Goal: Communication & Community: Share content

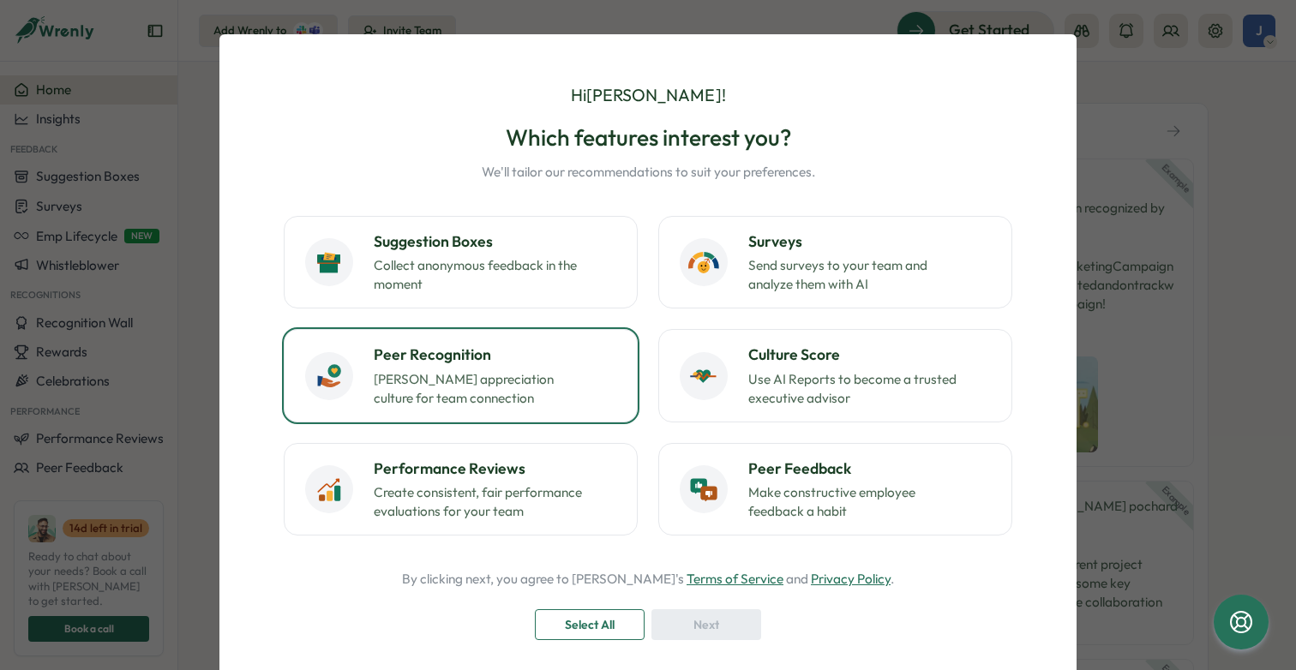
click at [525, 383] on p "Foster appreciation culture for team connection" at bounding box center [481, 389] width 214 height 38
click at [702, 621] on span "Next" at bounding box center [707, 624] width 26 height 29
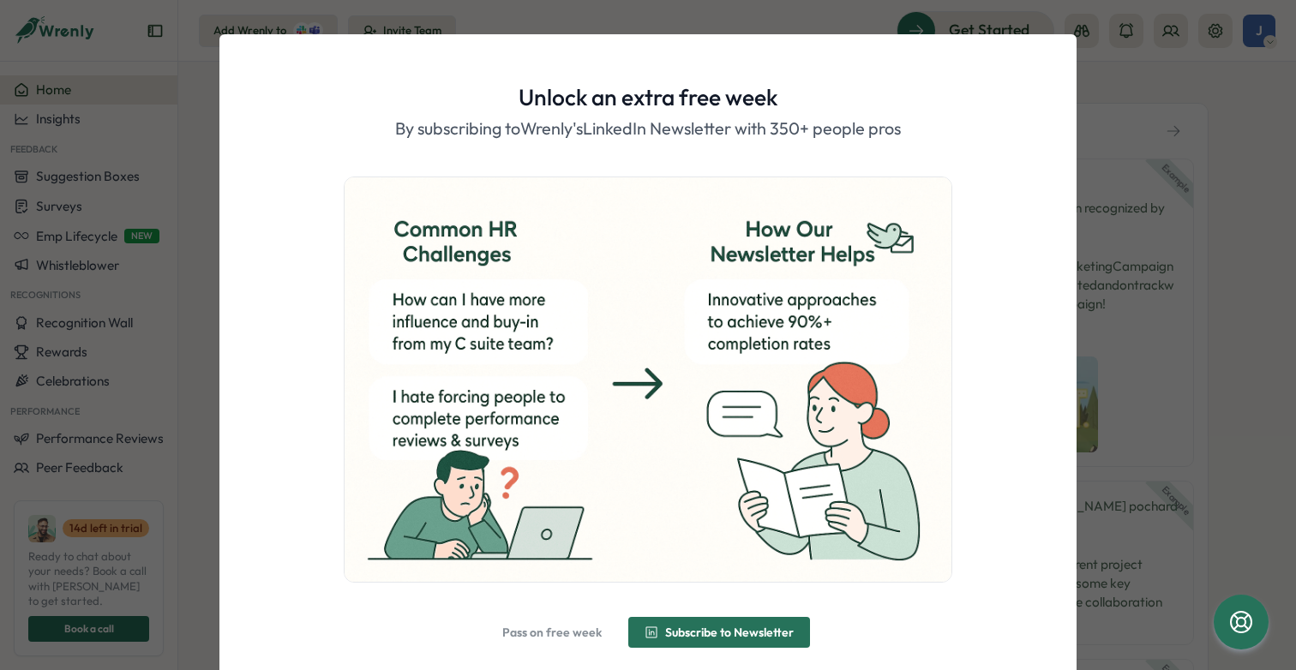
click at [563, 631] on span "Pass on free week" at bounding box center [551, 633] width 99 height 12
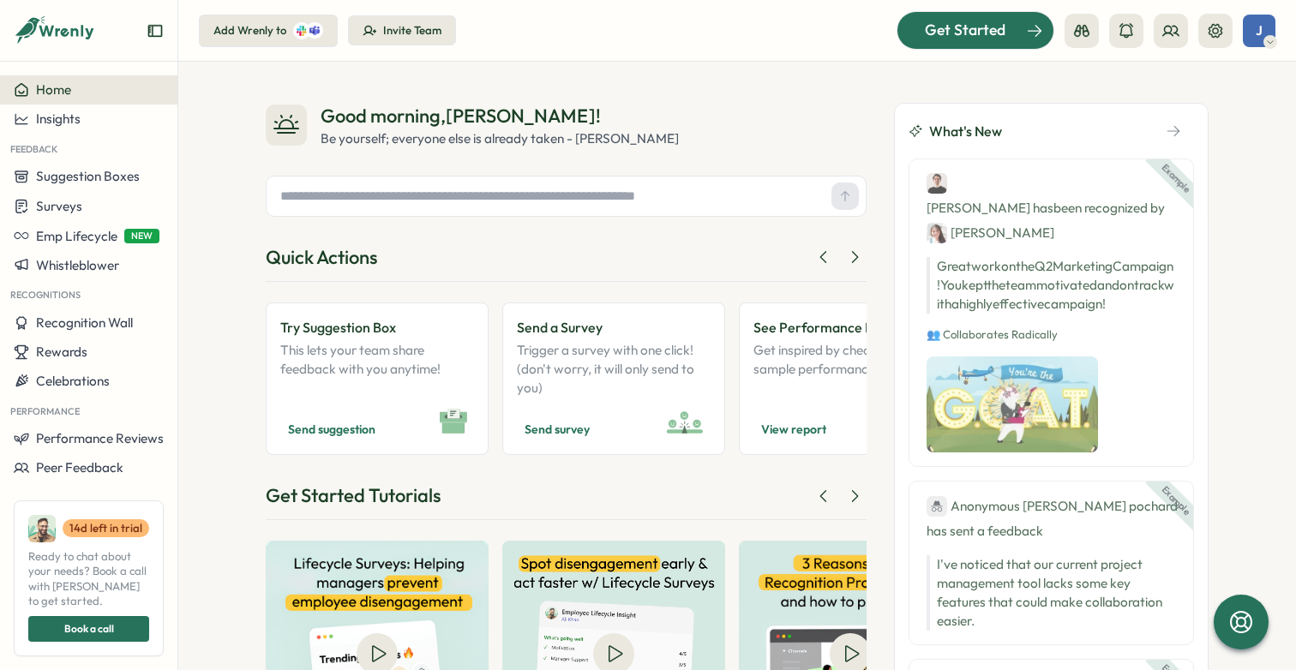
click at [995, 35] on span "Get Started" at bounding box center [965, 30] width 81 height 22
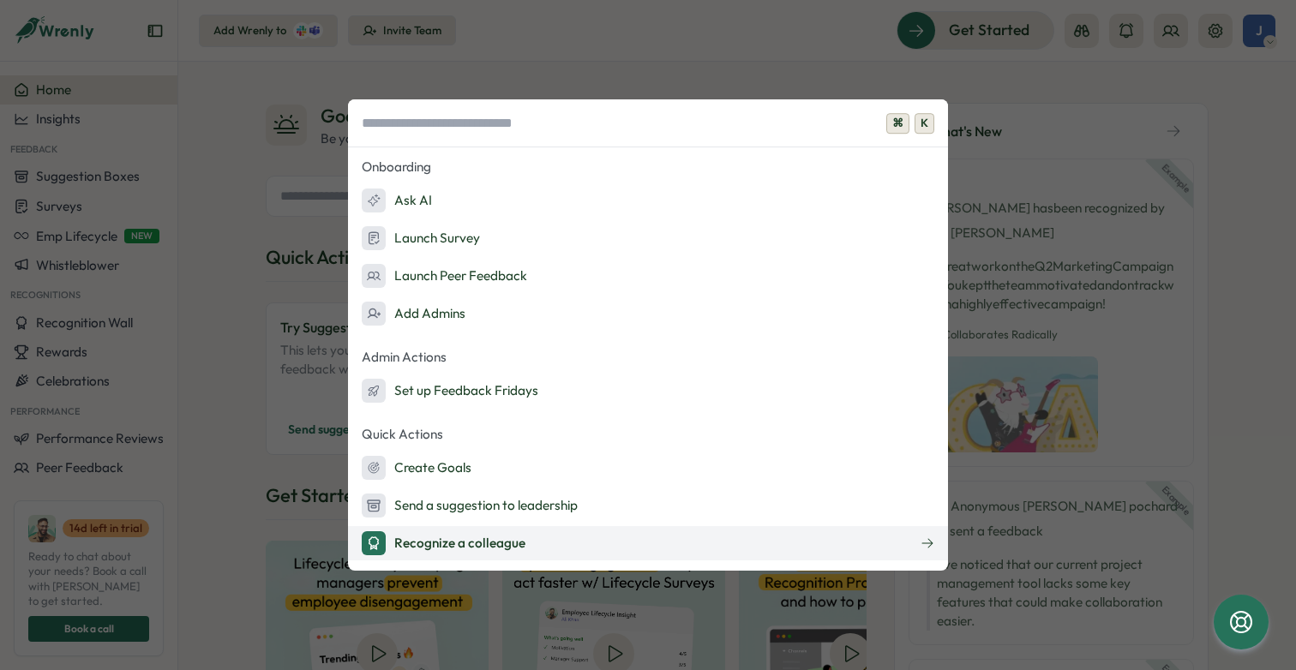
click at [507, 552] on div "Recognize a colleague" at bounding box center [444, 544] width 164 height 24
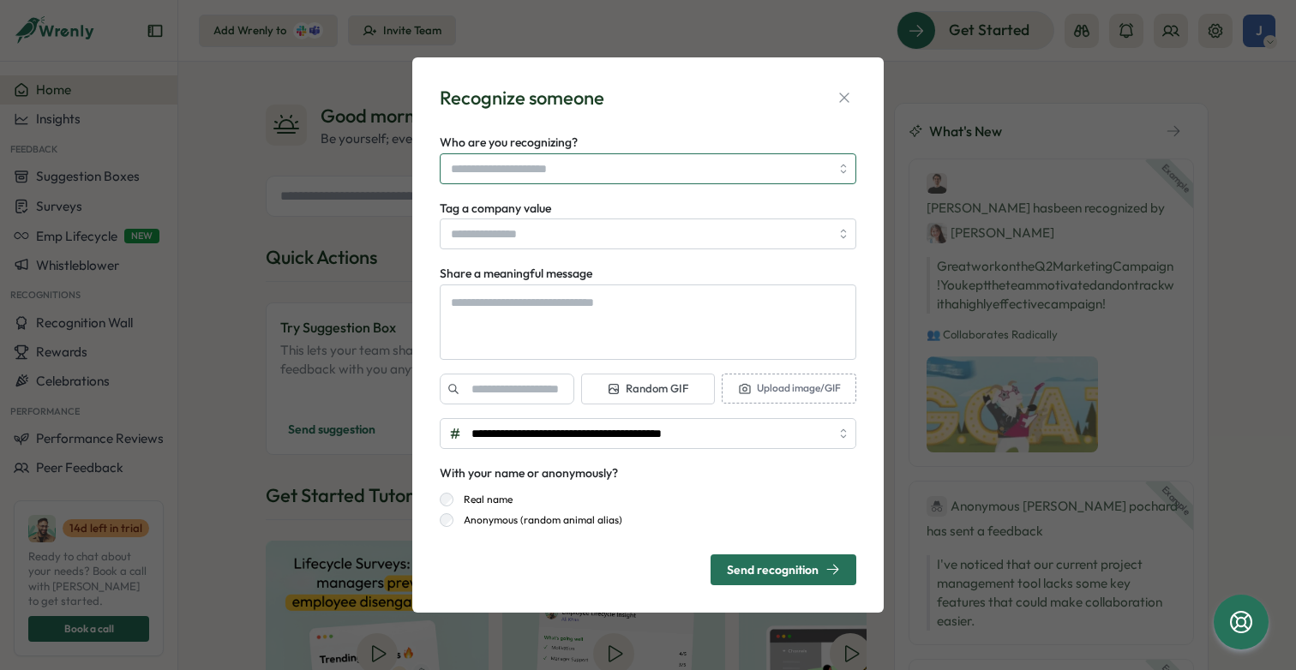
type textarea "*"
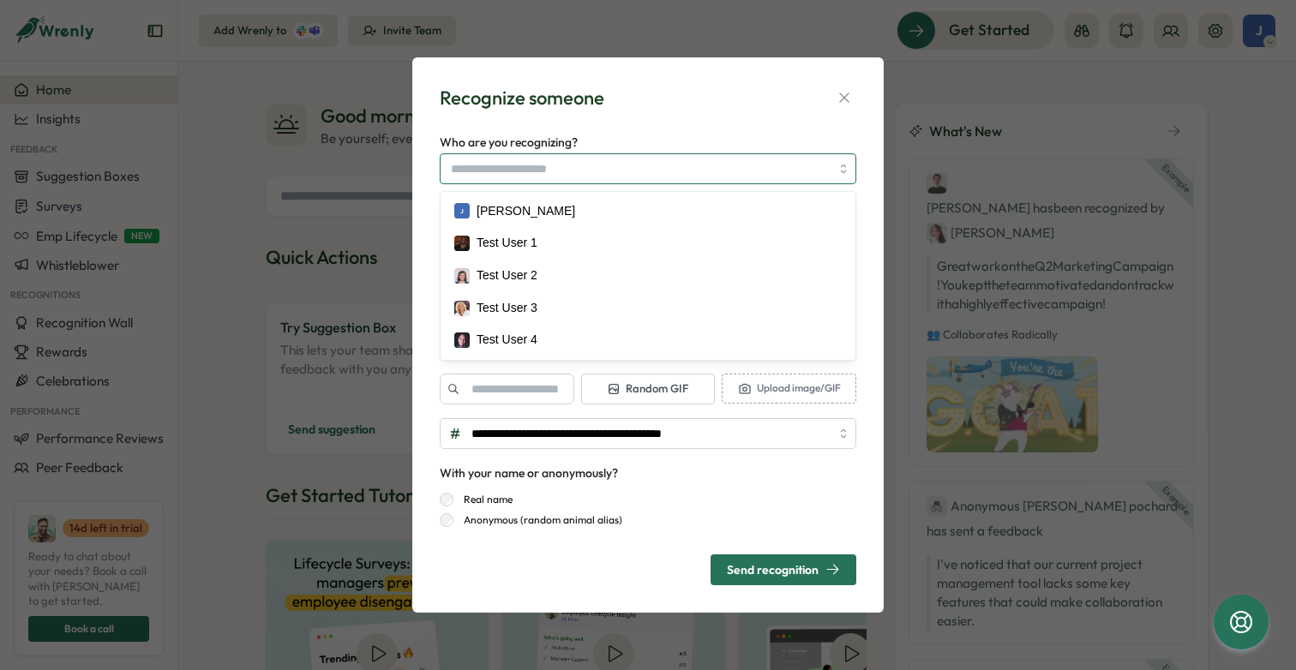
click at [553, 165] on input "Who are you recognizing?" at bounding box center [640, 168] width 379 height 29
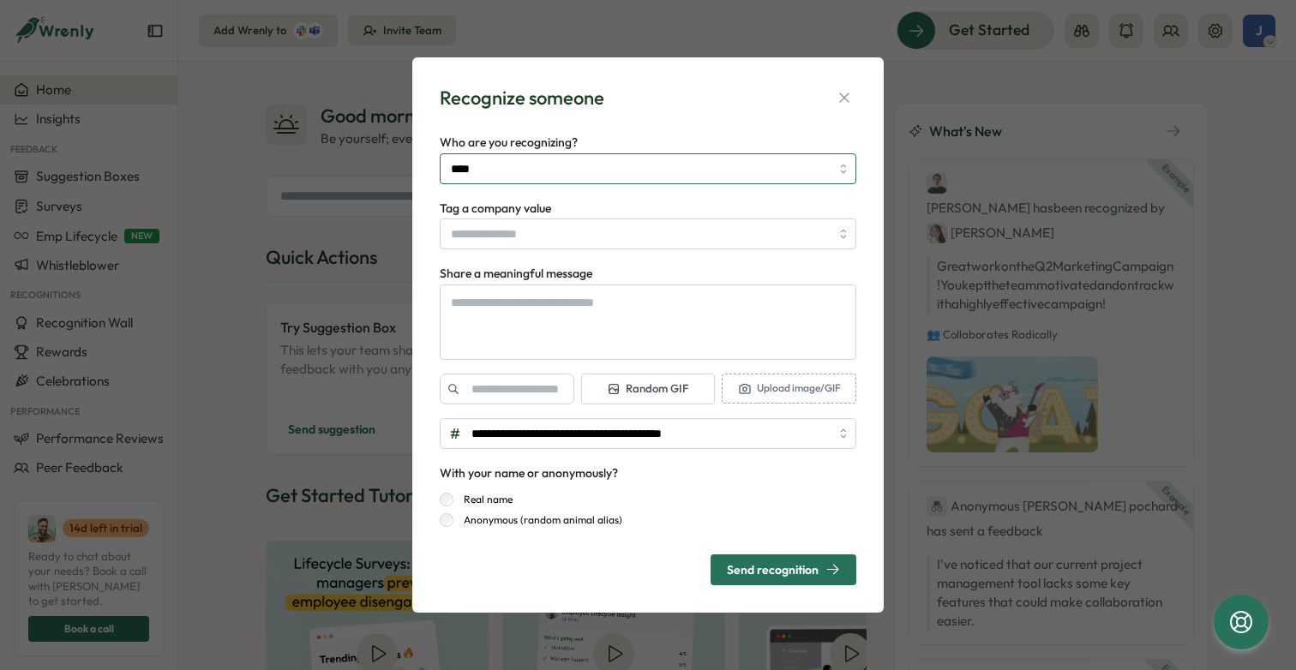
drag, startPoint x: 556, startPoint y: 166, endPoint x: 427, endPoint y: 163, distance: 128.7
click at [427, 163] on div "**********" at bounding box center [648, 335] width 472 height 556
click at [521, 165] on input "****" at bounding box center [640, 168] width 379 height 29
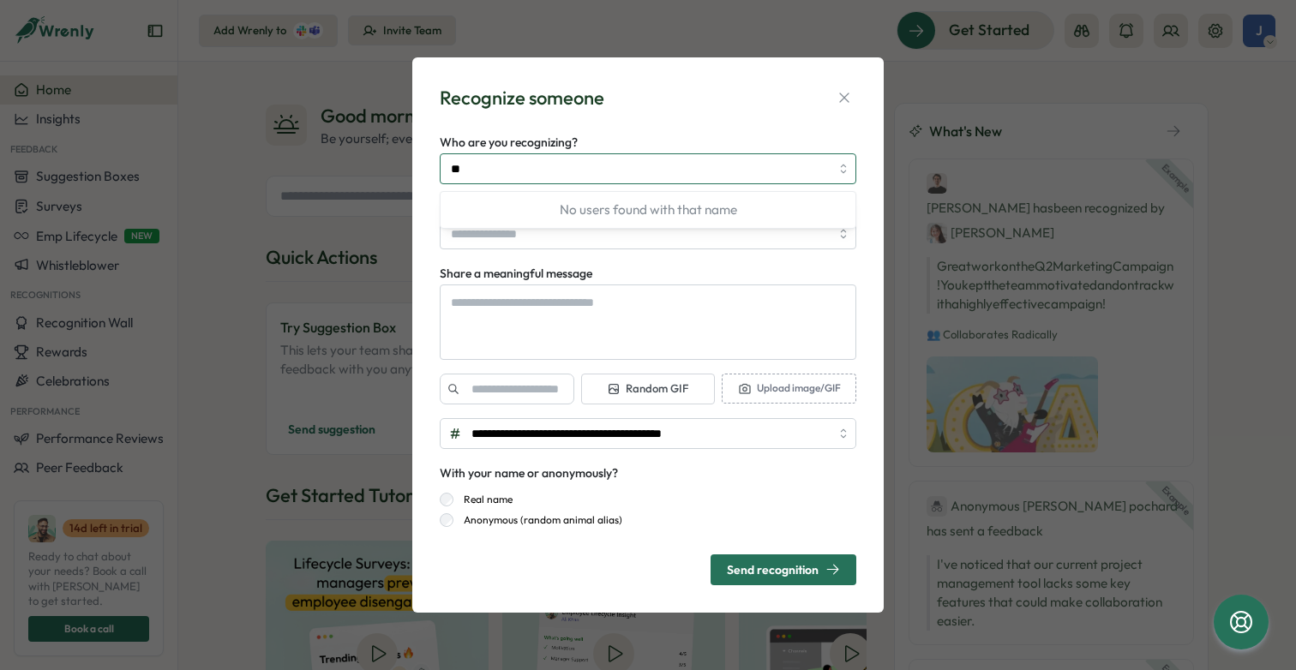
type input "*"
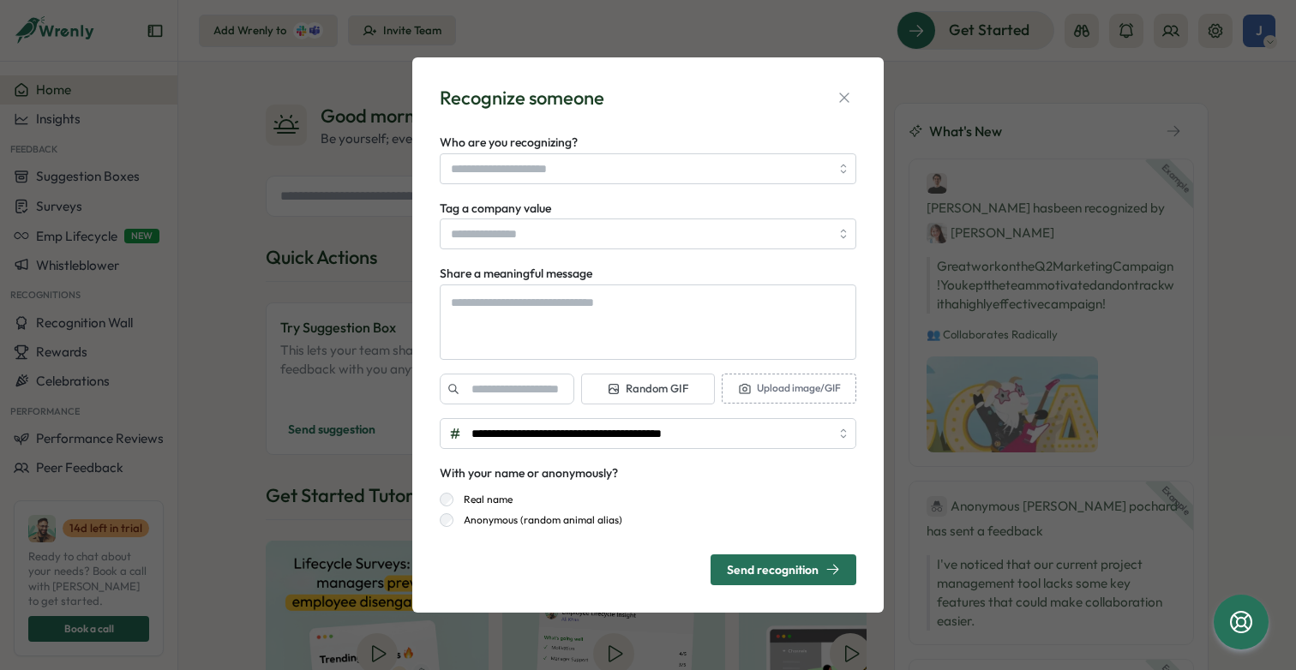
click at [658, 118] on div "**********" at bounding box center [648, 335] width 430 height 514
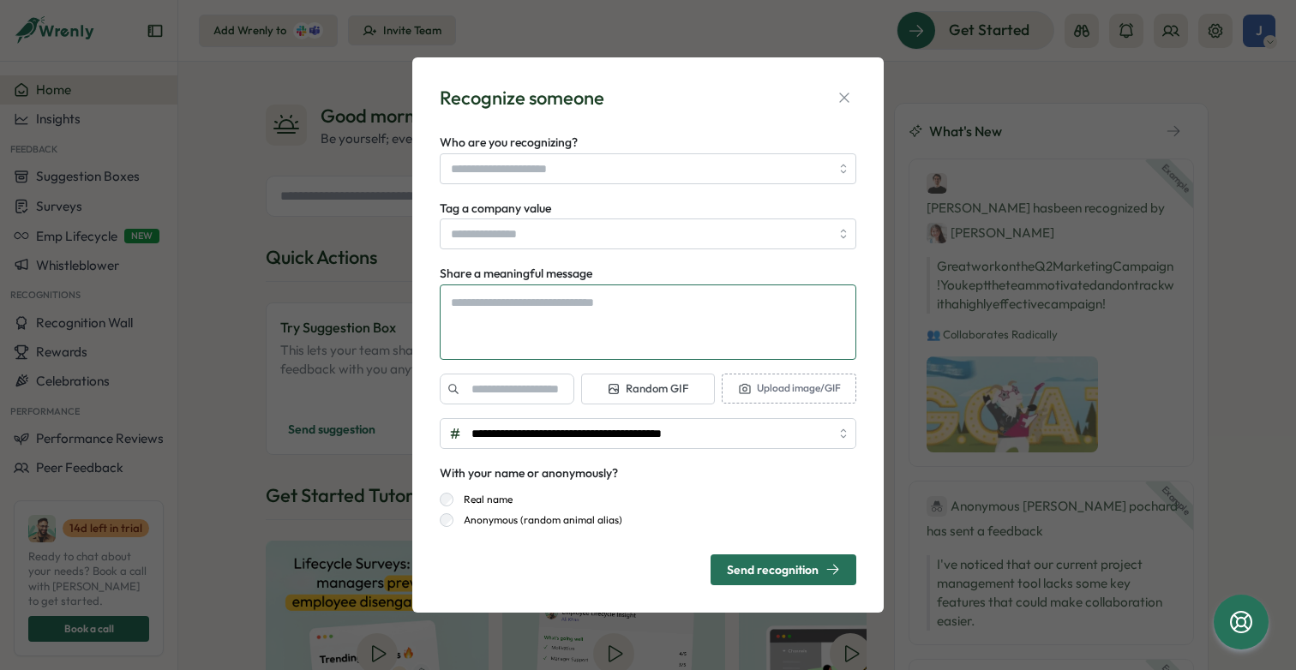
click at [574, 301] on textarea "Share a meaningful message" at bounding box center [648, 322] width 417 height 75
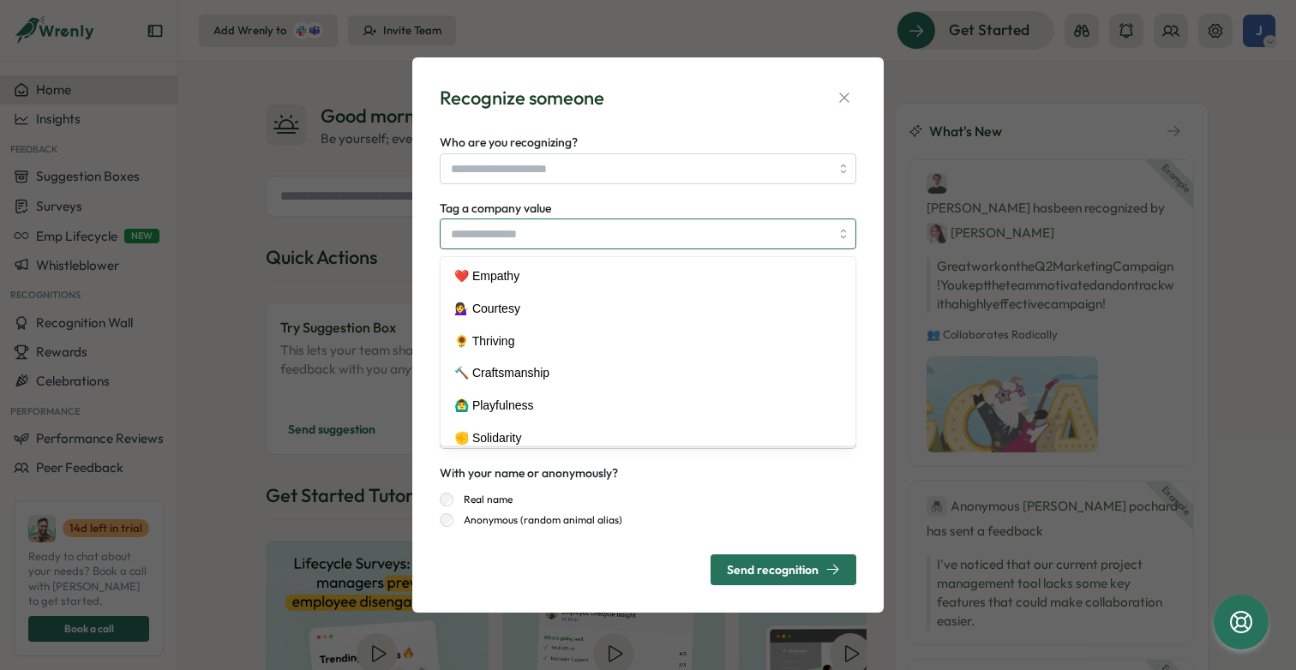
click at [533, 231] on input "Tag a company value" at bounding box center [648, 234] width 417 height 31
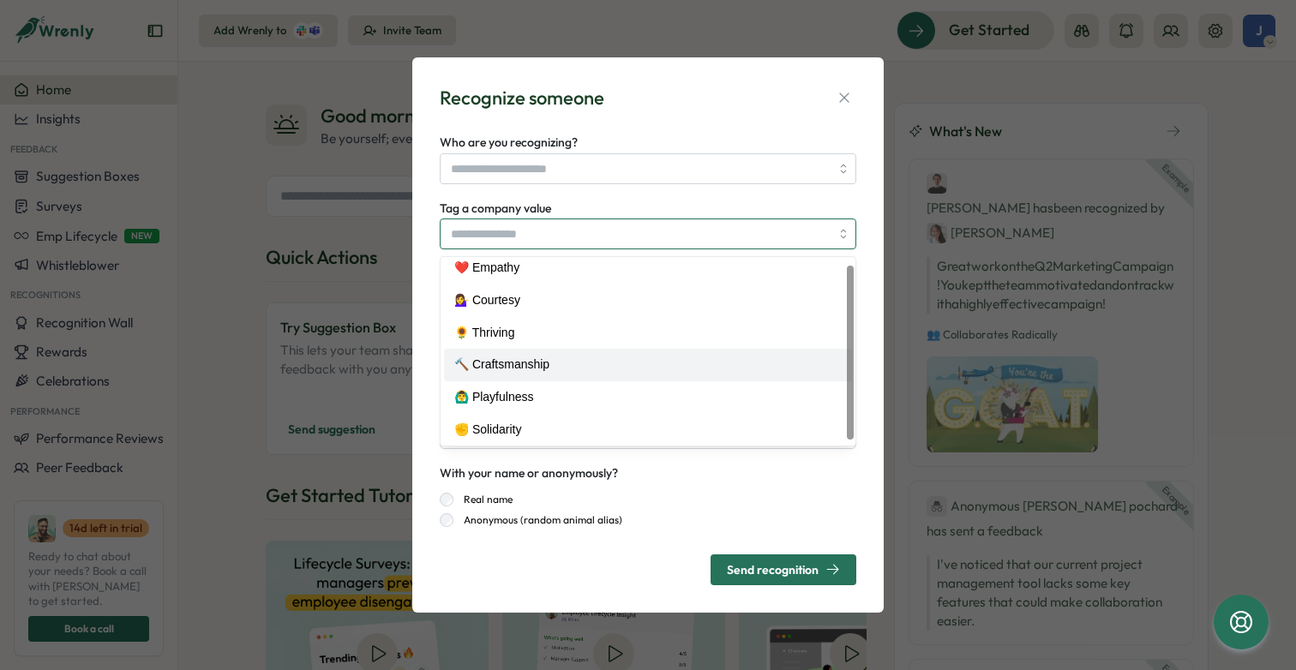
scroll to position [12, 0]
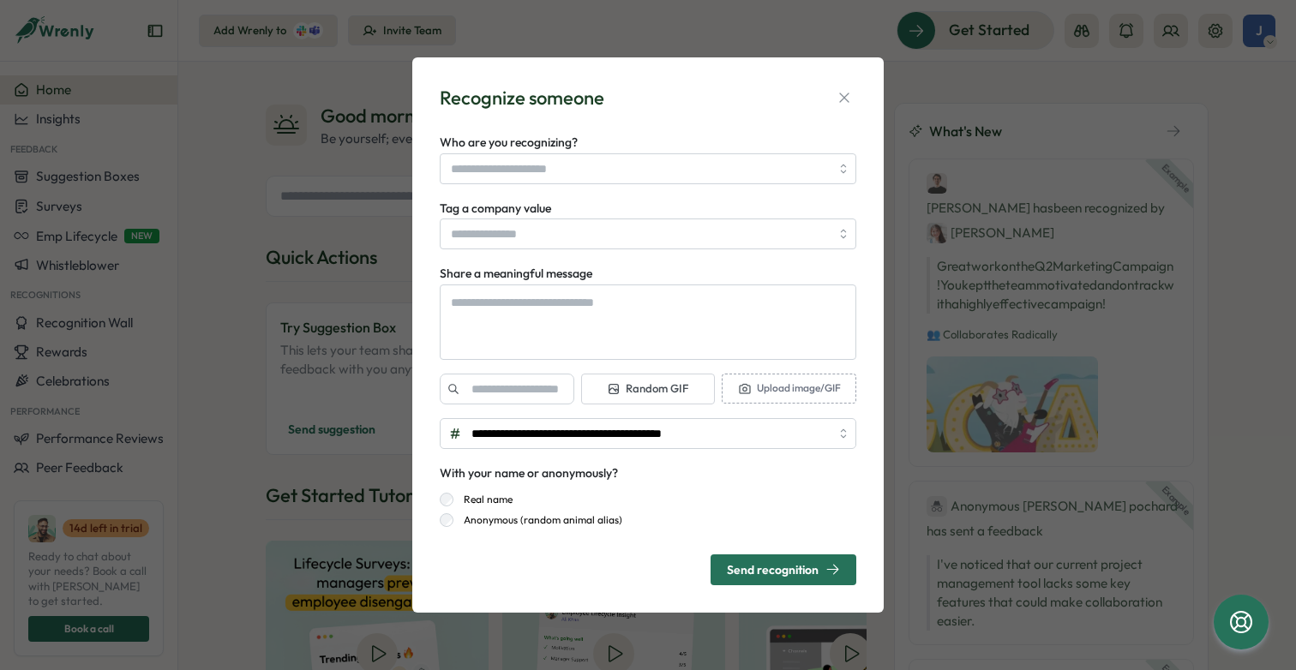
click at [424, 286] on div "**********" at bounding box center [648, 335] width 472 height 556
click at [492, 292] on textarea "Share a meaningful message" at bounding box center [648, 322] width 417 height 75
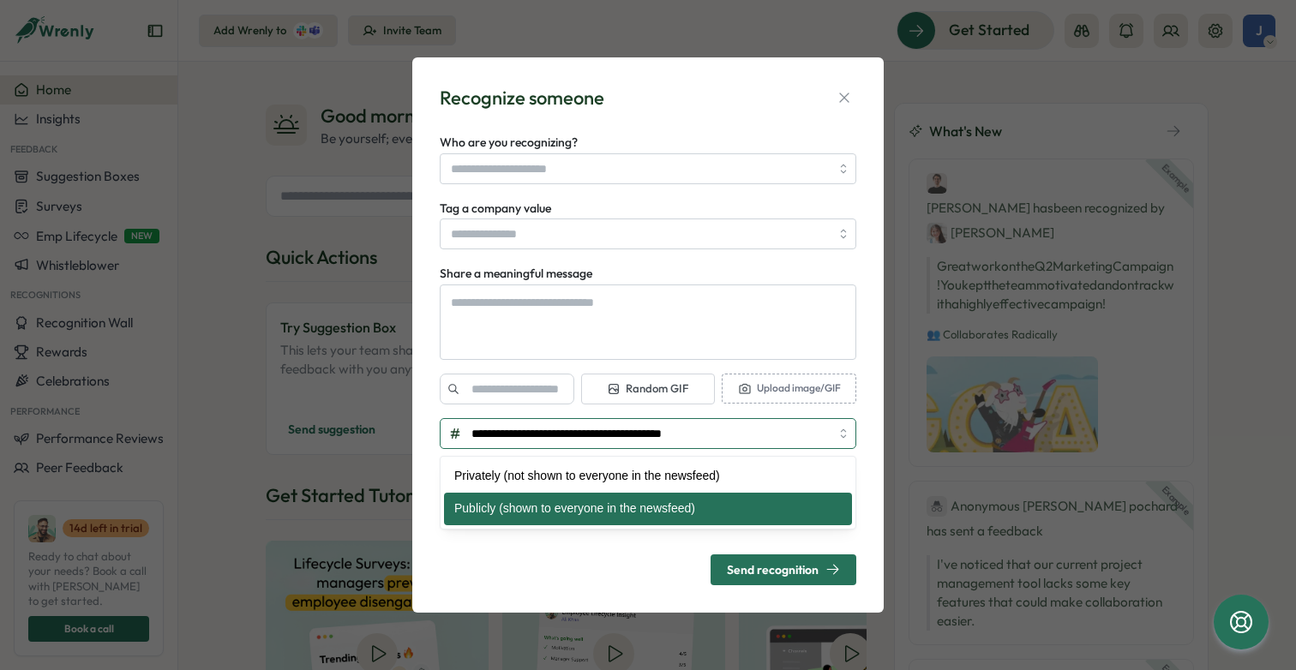
click at [781, 436] on input "**********" at bounding box center [648, 433] width 417 height 31
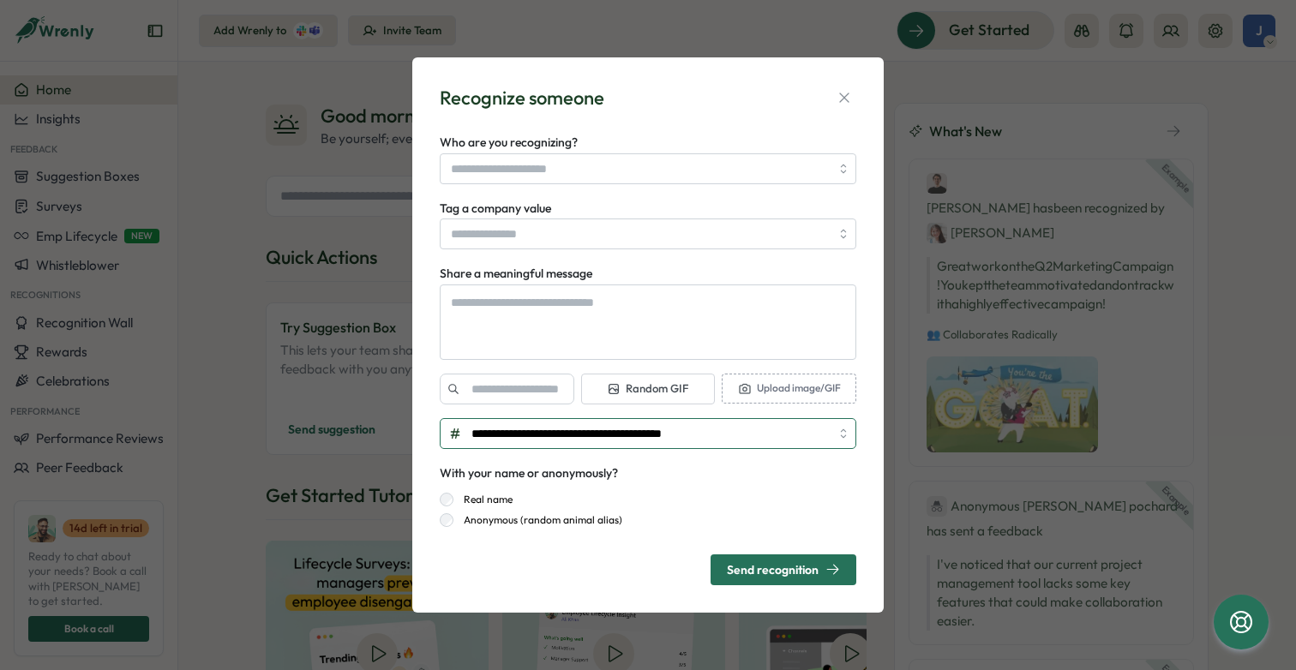
click at [781, 436] on input "**********" at bounding box center [648, 433] width 417 height 31
click at [845, 97] on icon "button" at bounding box center [843, 97] width 9 height 9
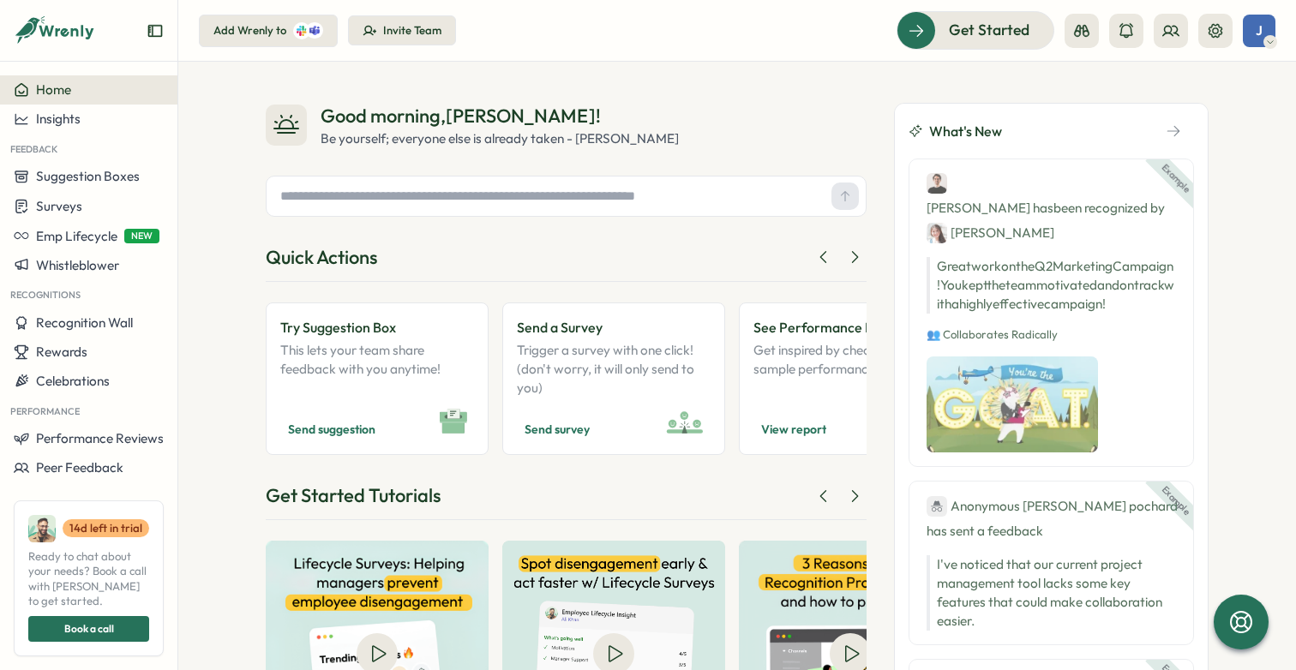
click at [408, 30] on div "Invite Team" at bounding box center [412, 30] width 58 height 15
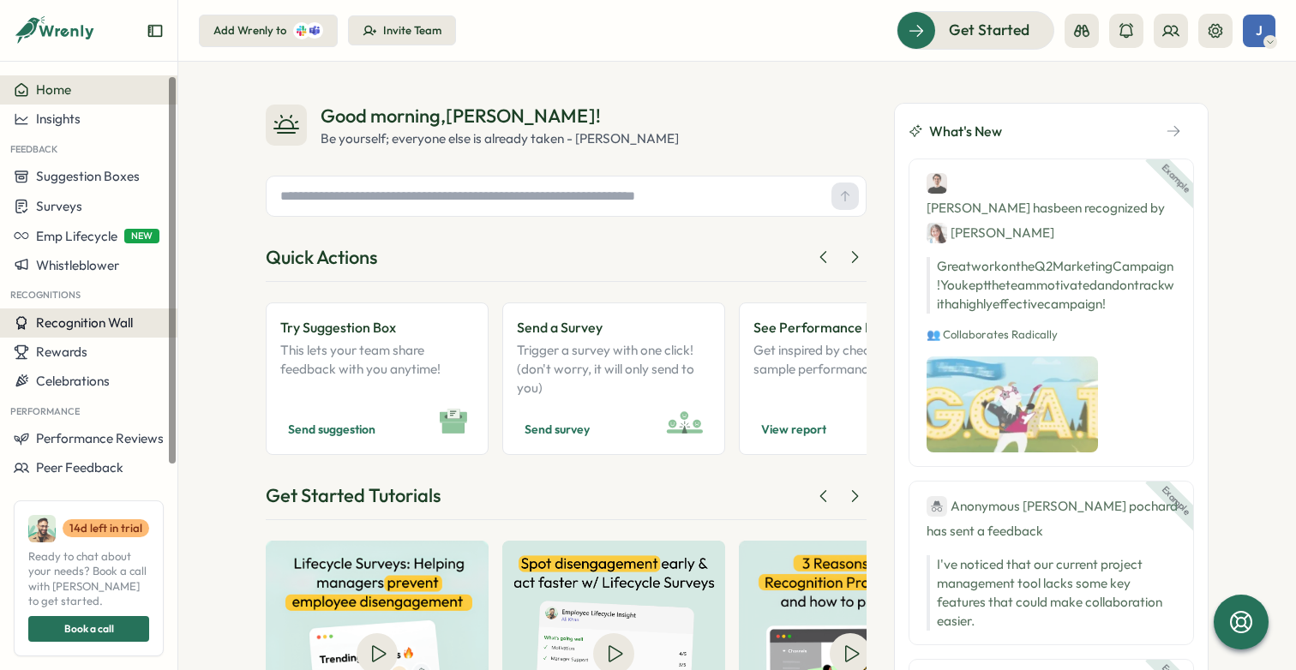
click at [117, 324] on span "Recognition Wall" at bounding box center [84, 323] width 97 height 16
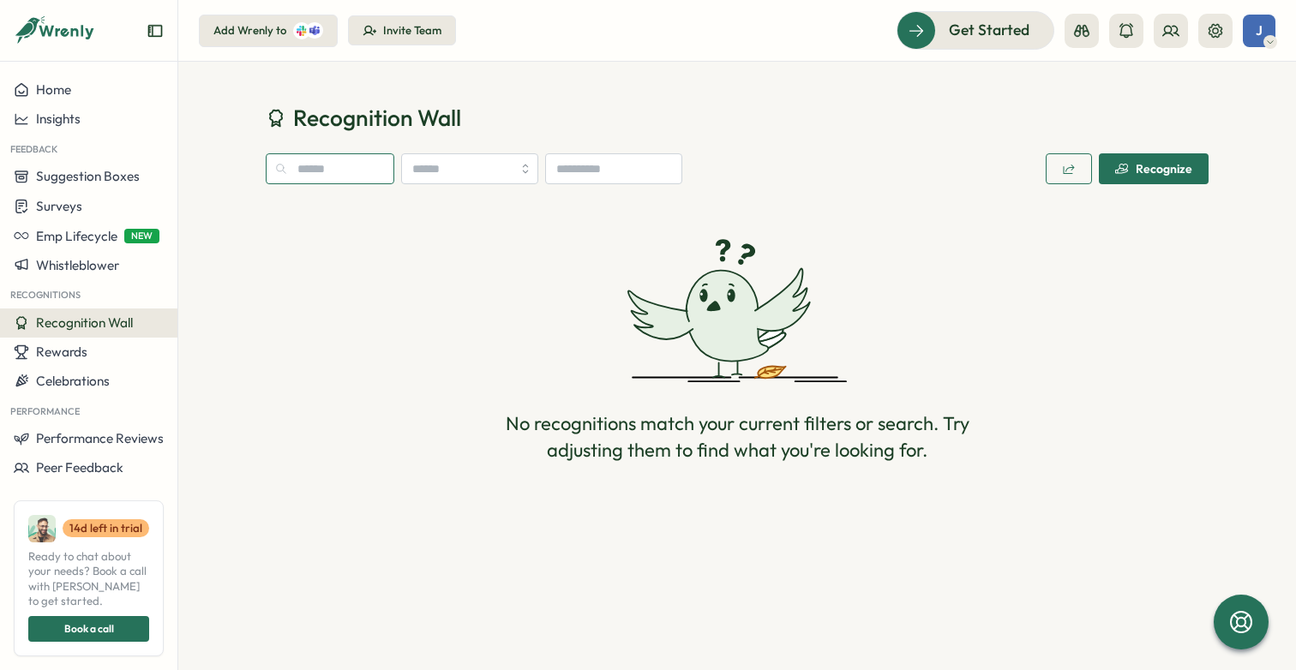
click at [358, 172] on input "text" at bounding box center [330, 168] width 129 height 31
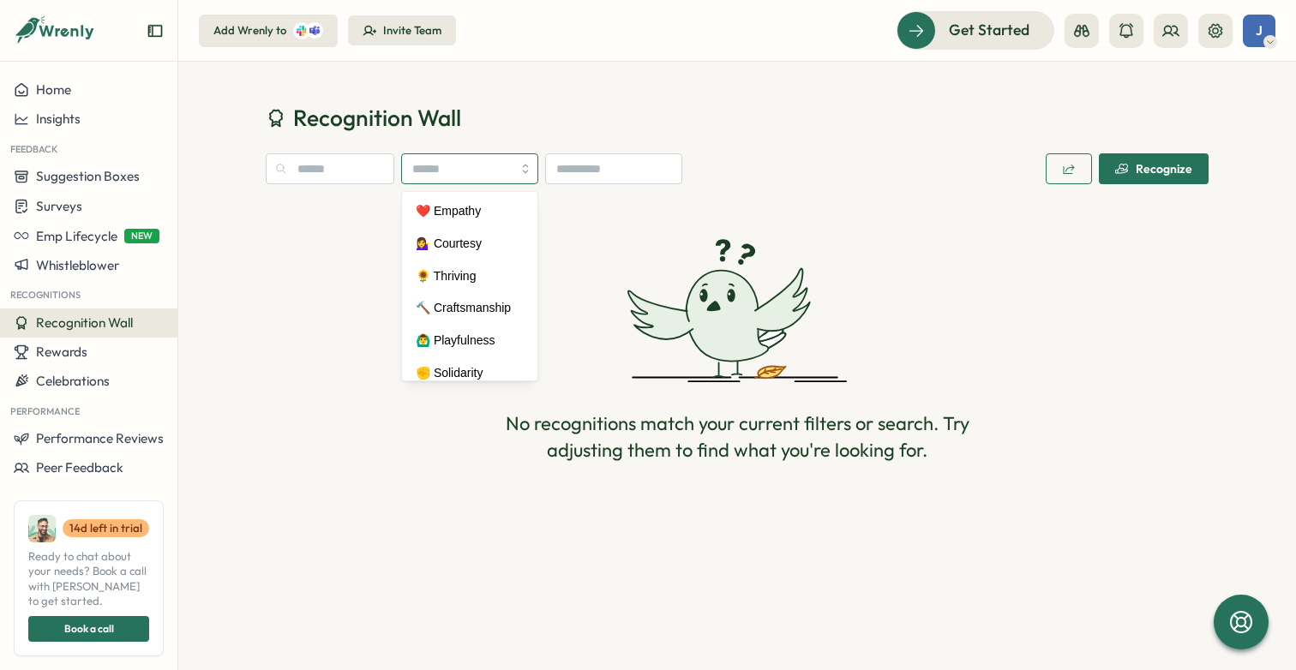
click at [421, 170] on input "search" at bounding box center [469, 168] width 137 height 31
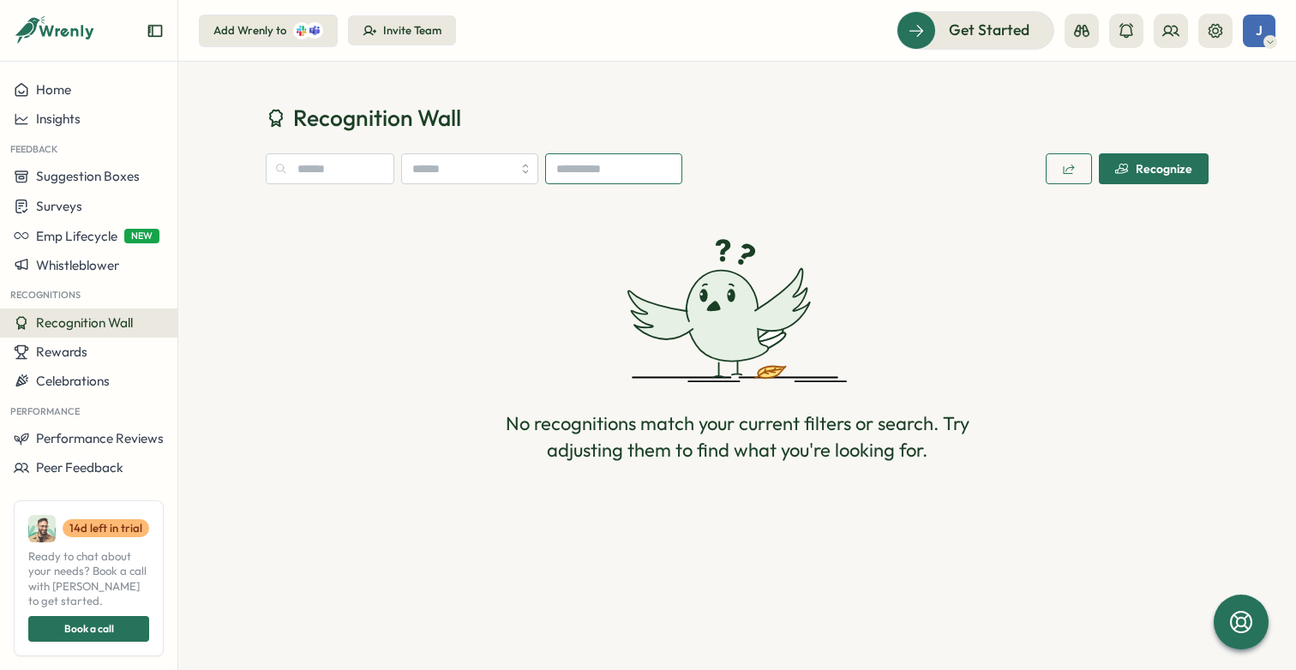
click at [615, 173] on input at bounding box center [613, 168] width 137 height 31
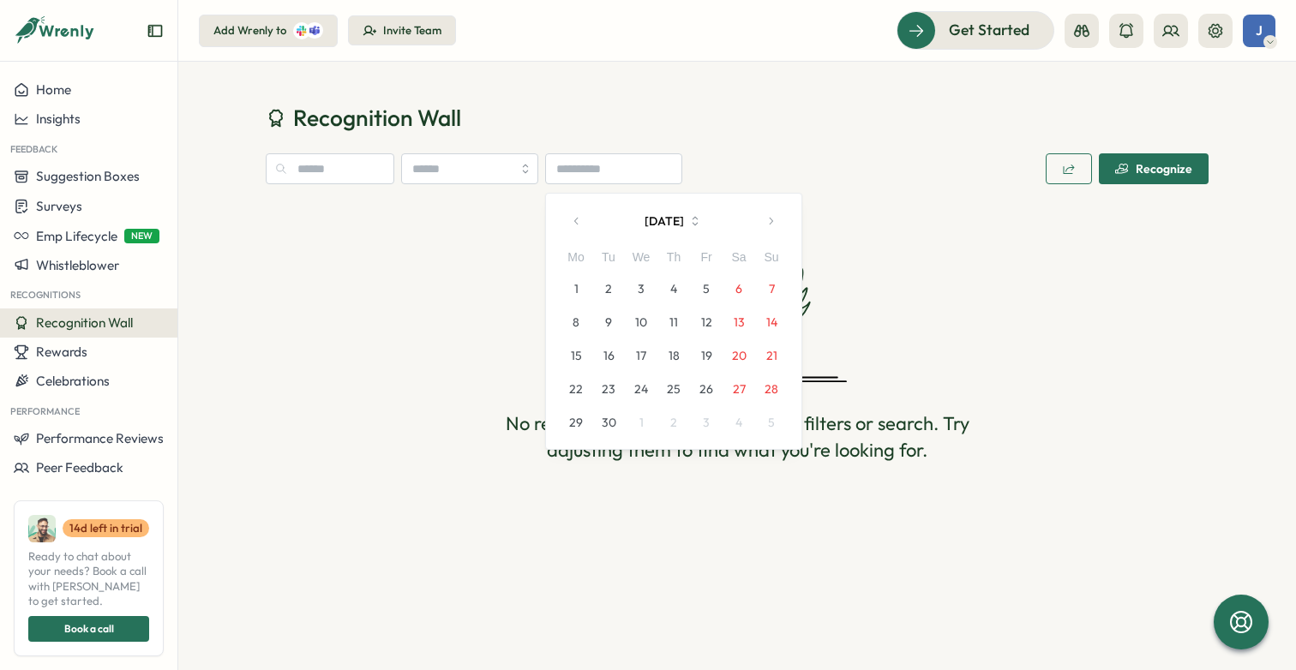
click at [759, 122] on h1 "Recognition Wall" at bounding box center [737, 118] width 943 height 30
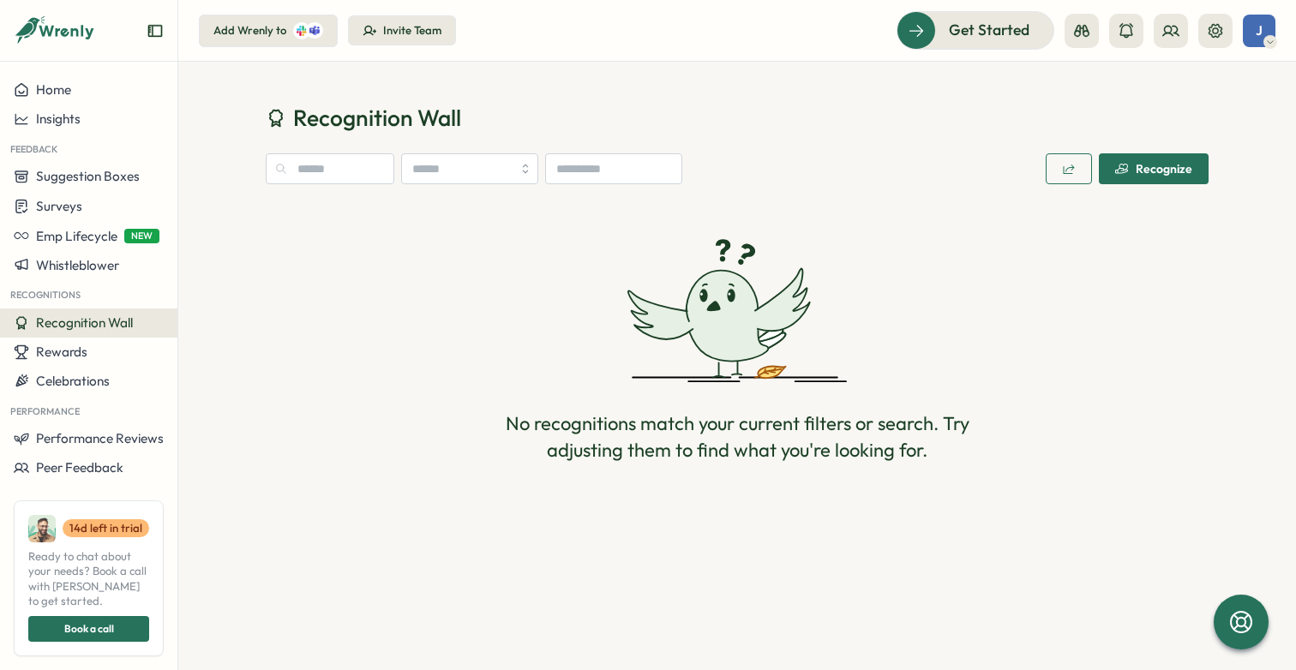
click at [1163, 174] on div "Recognize" at bounding box center [1153, 169] width 77 height 14
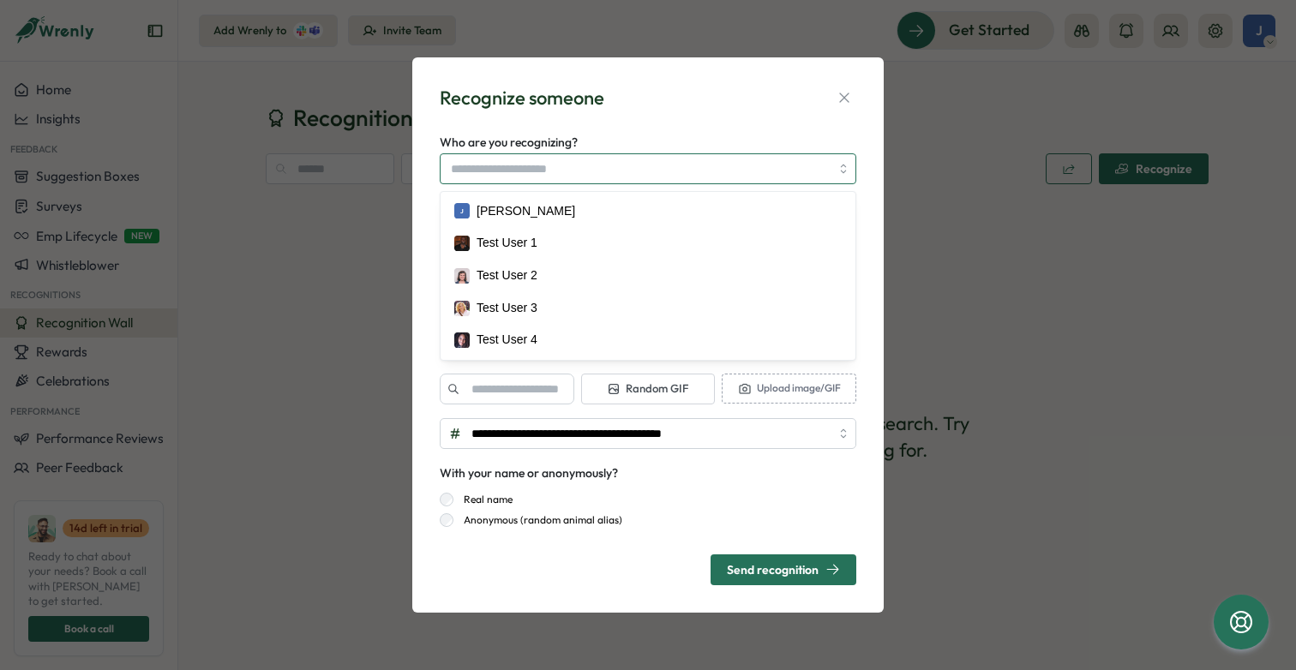
click at [806, 169] on input "Who are you recognizing?" at bounding box center [640, 168] width 379 height 29
click at [848, 96] on icon "button" at bounding box center [844, 97] width 17 height 17
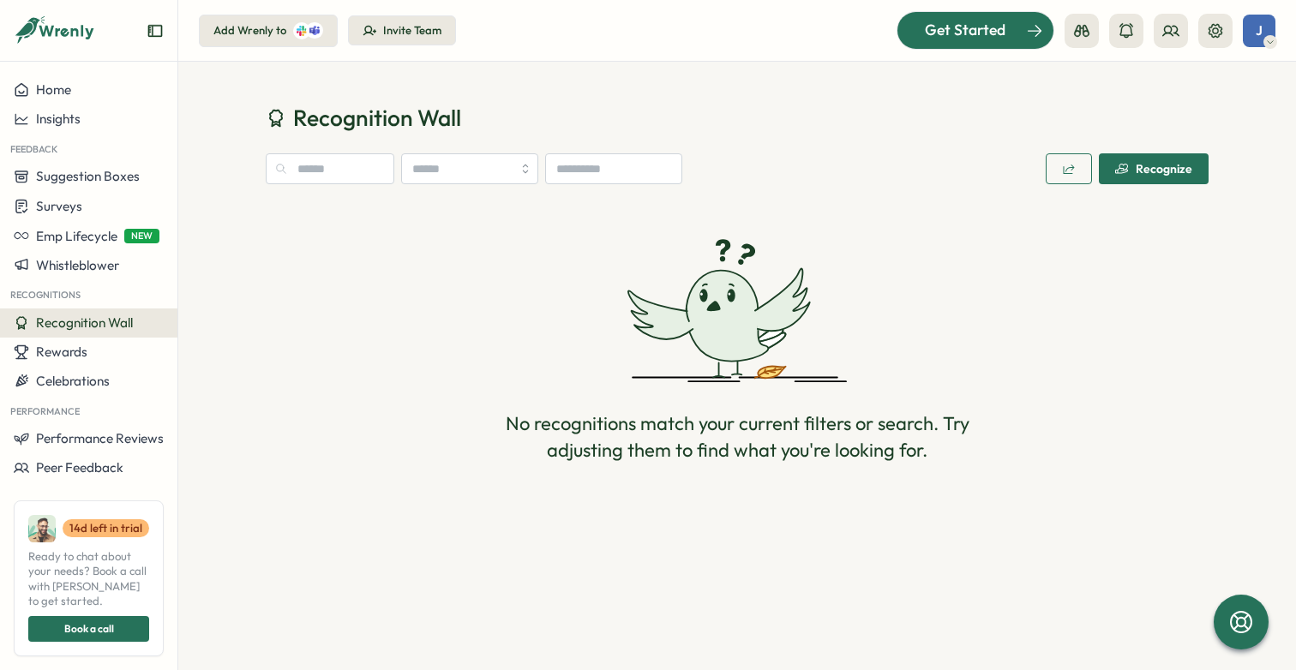
click at [923, 37] on div "Get Started" at bounding box center [965, 30] width 142 height 22
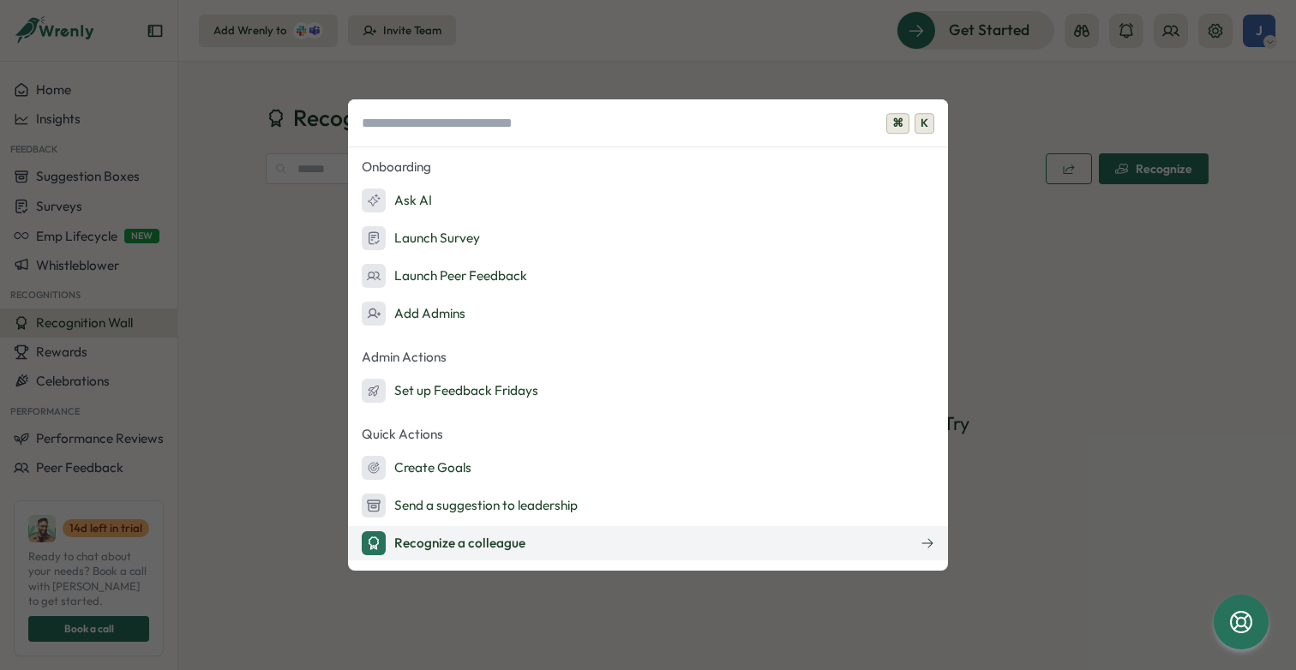
click at [572, 540] on button "Recognize a colleague" at bounding box center [648, 543] width 600 height 34
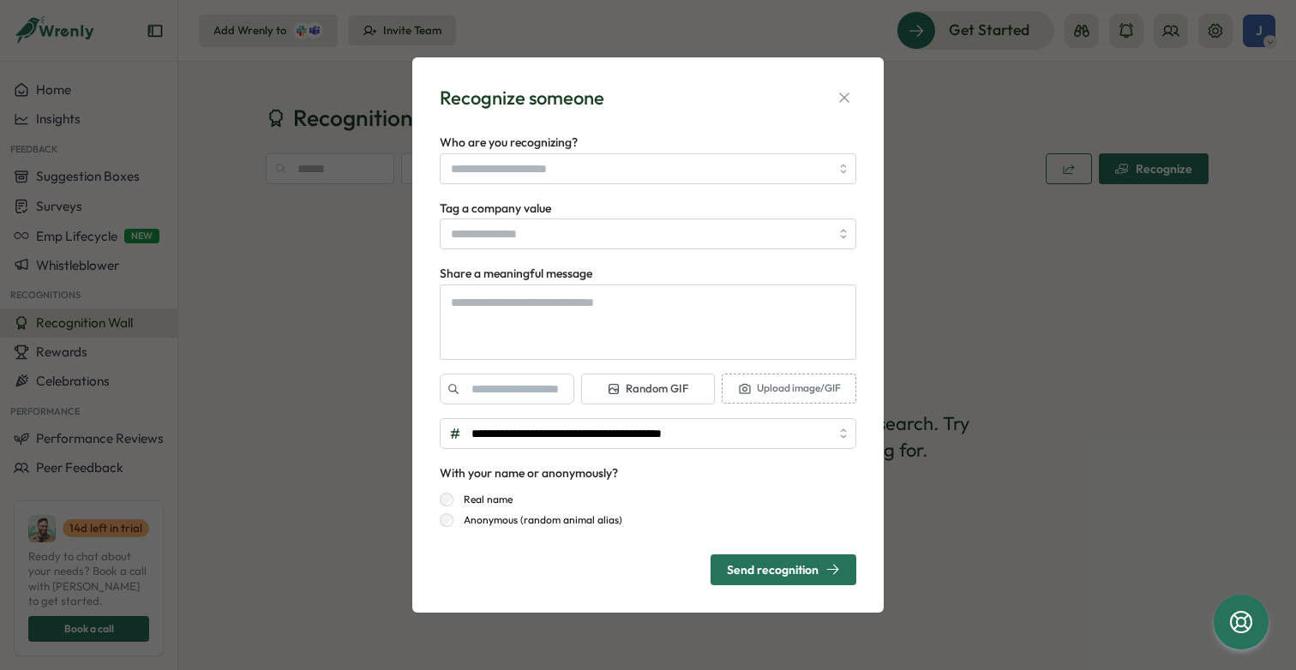
click at [838, 574] on button "Send recognition" at bounding box center [784, 570] width 146 height 31
type textarea "*"
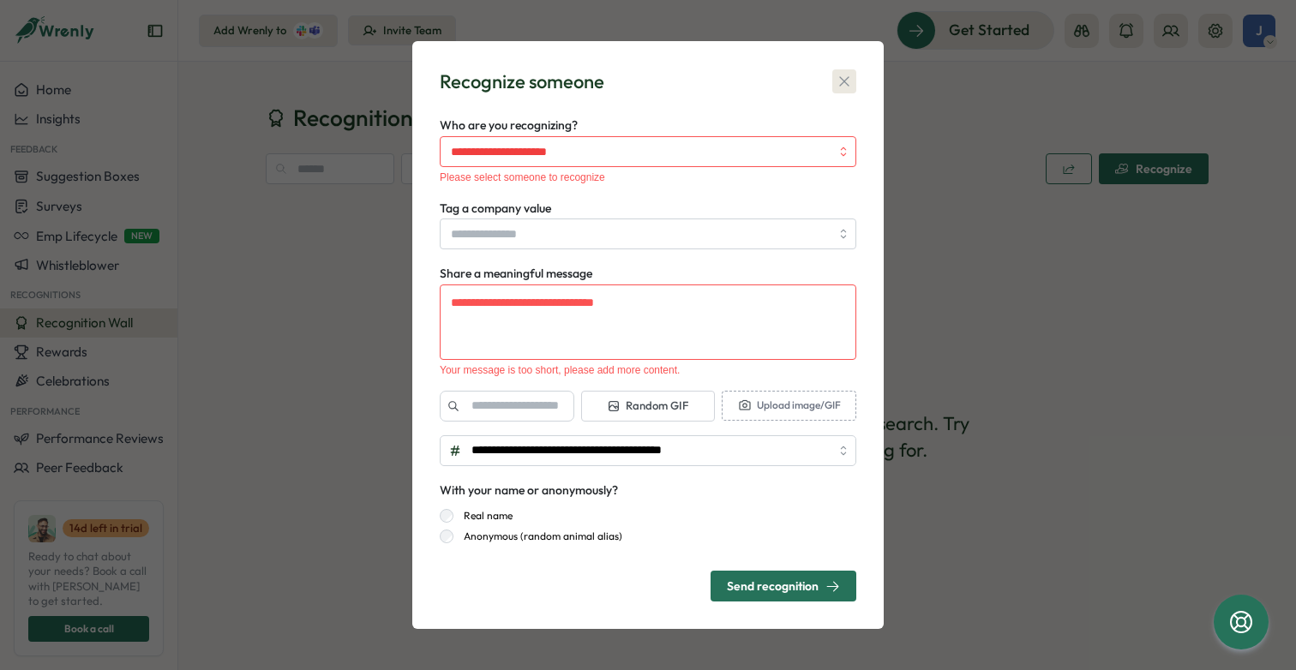
click at [848, 86] on icon "button" at bounding box center [844, 81] width 17 height 17
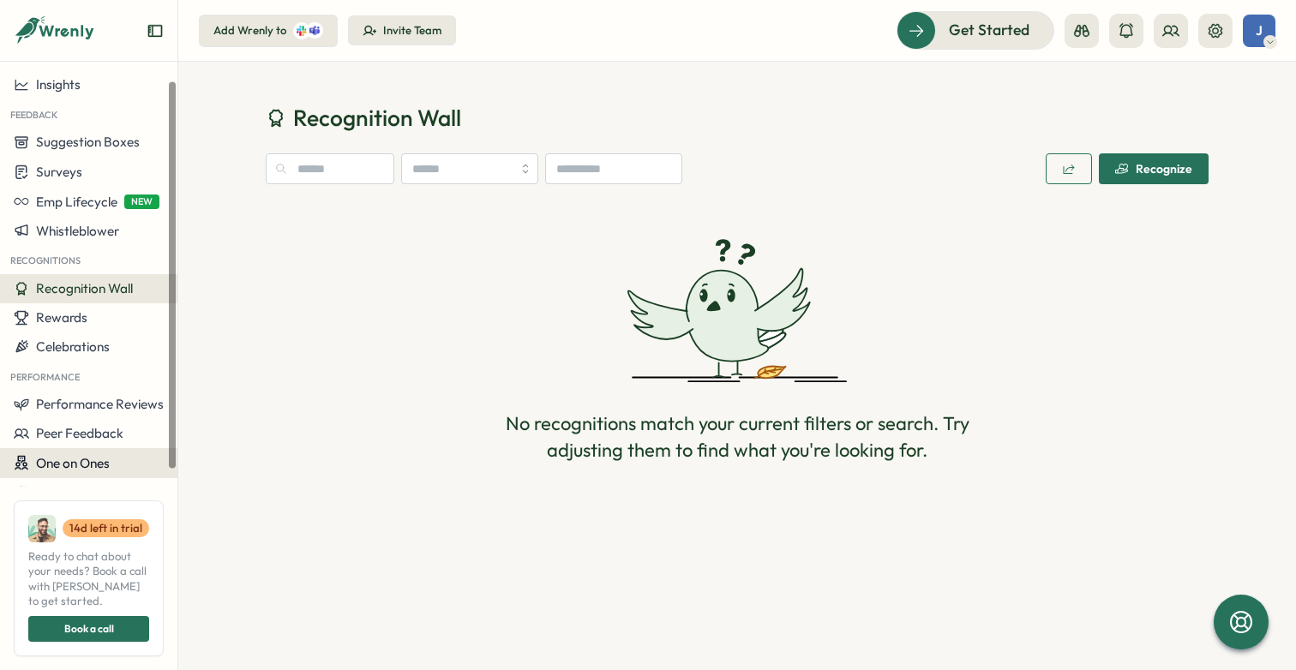
scroll to position [40, 0]
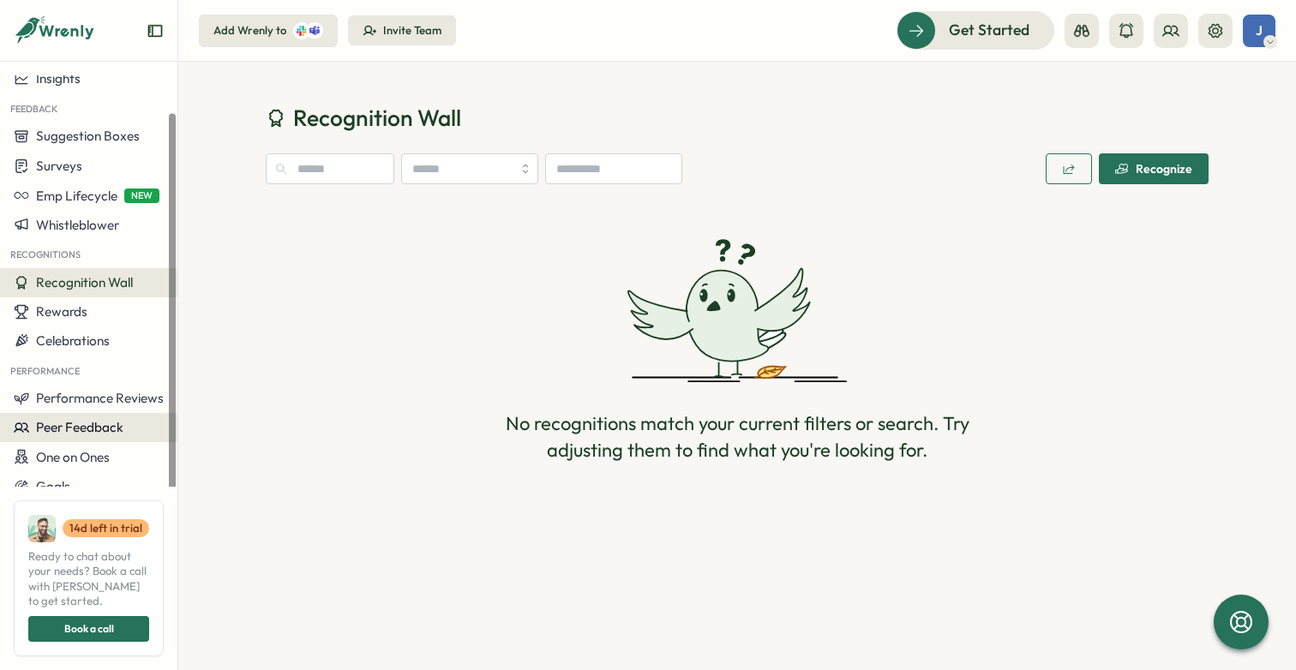
click at [83, 430] on span "Peer Feedback" at bounding box center [79, 427] width 87 height 16
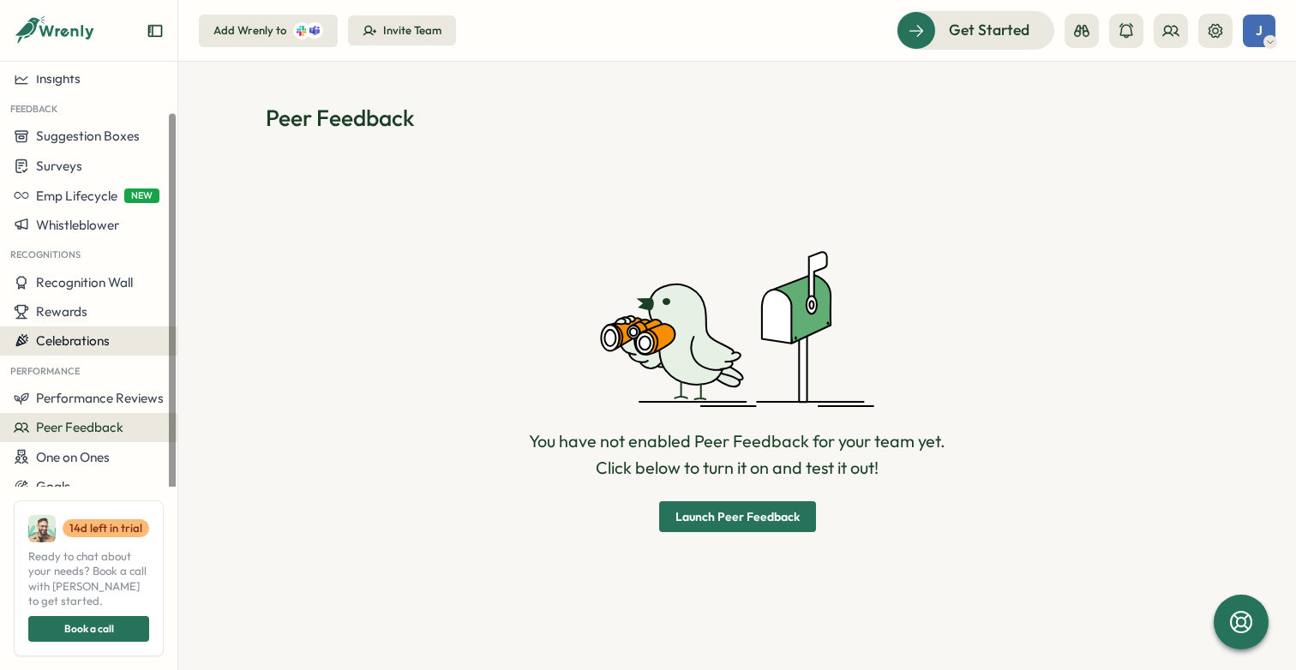
click at [96, 346] on span "Celebrations" at bounding box center [73, 341] width 74 height 16
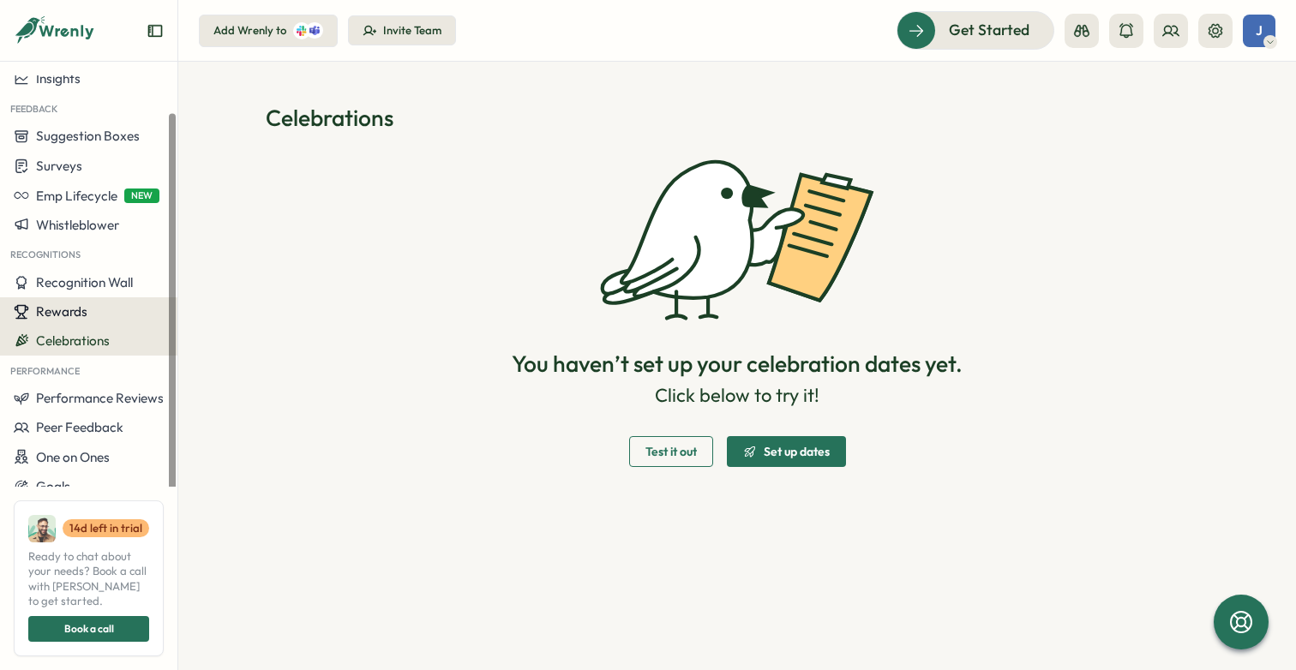
click at [111, 321] on button "Rewards" at bounding box center [88, 312] width 177 height 29
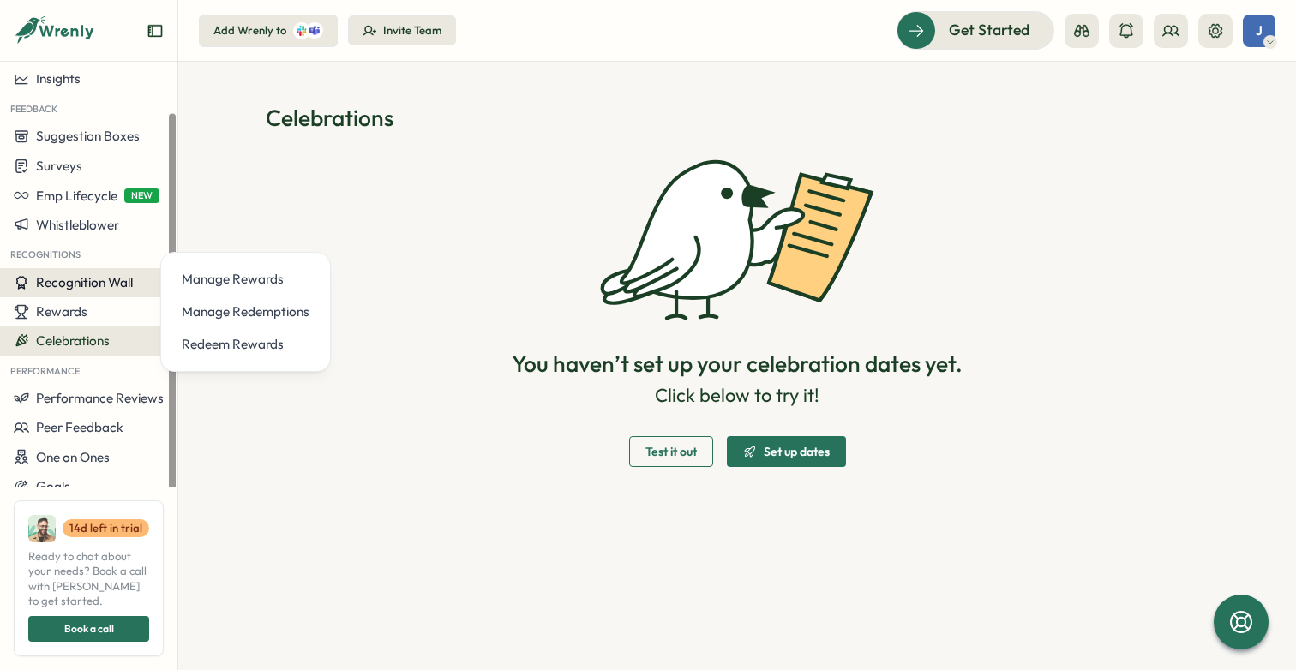
click at [98, 288] on span "Recognition Wall" at bounding box center [84, 282] width 97 height 16
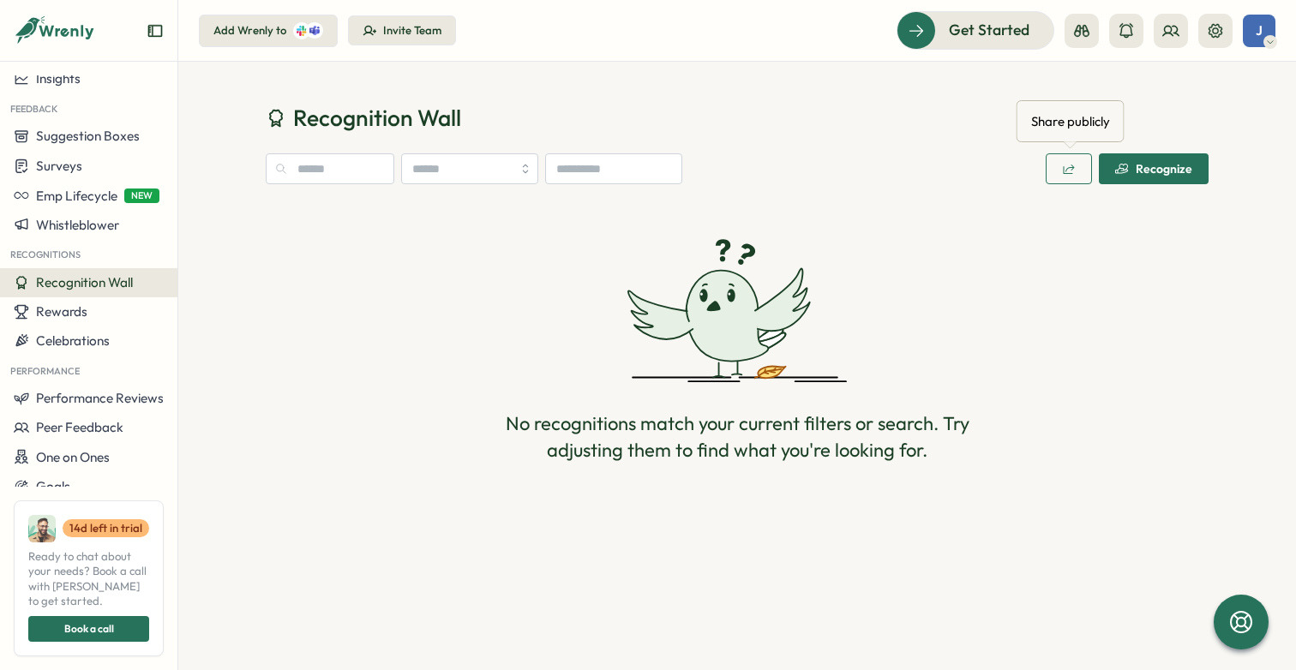
click at [1071, 171] on icon "button" at bounding box center [1069, 169] width 14 height 14
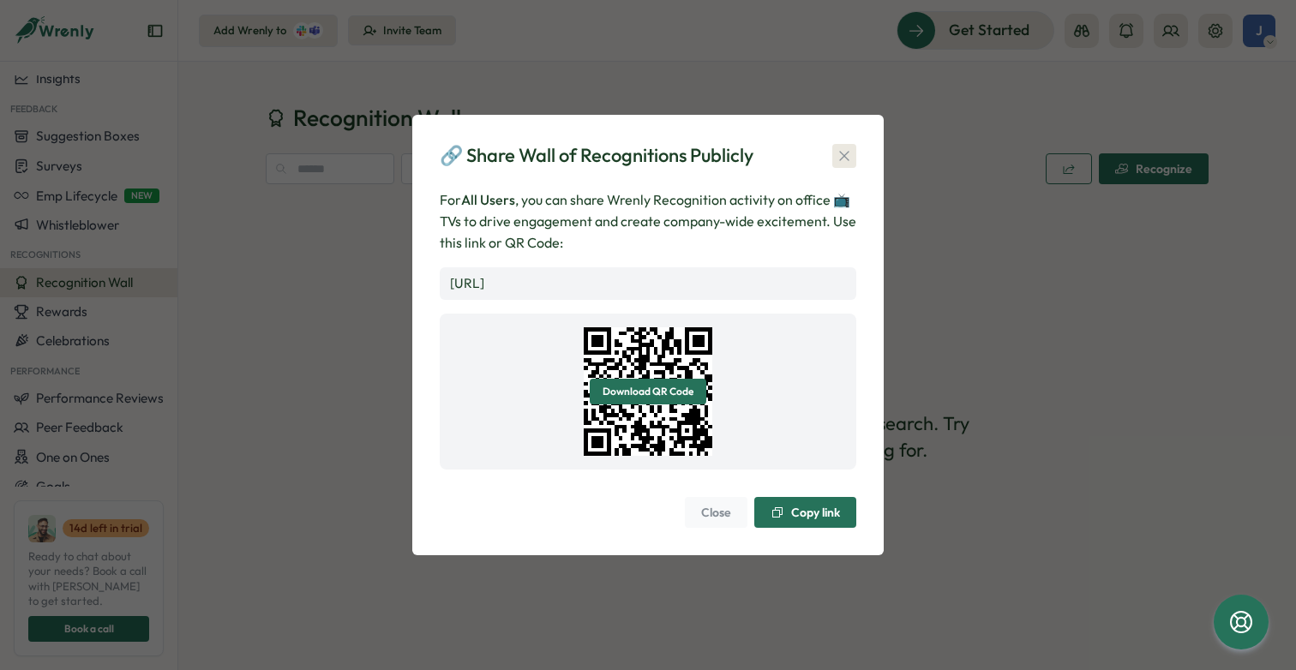
click at [847, 151] on icon "button" at bounding box center [843, 155] width 9 height 9
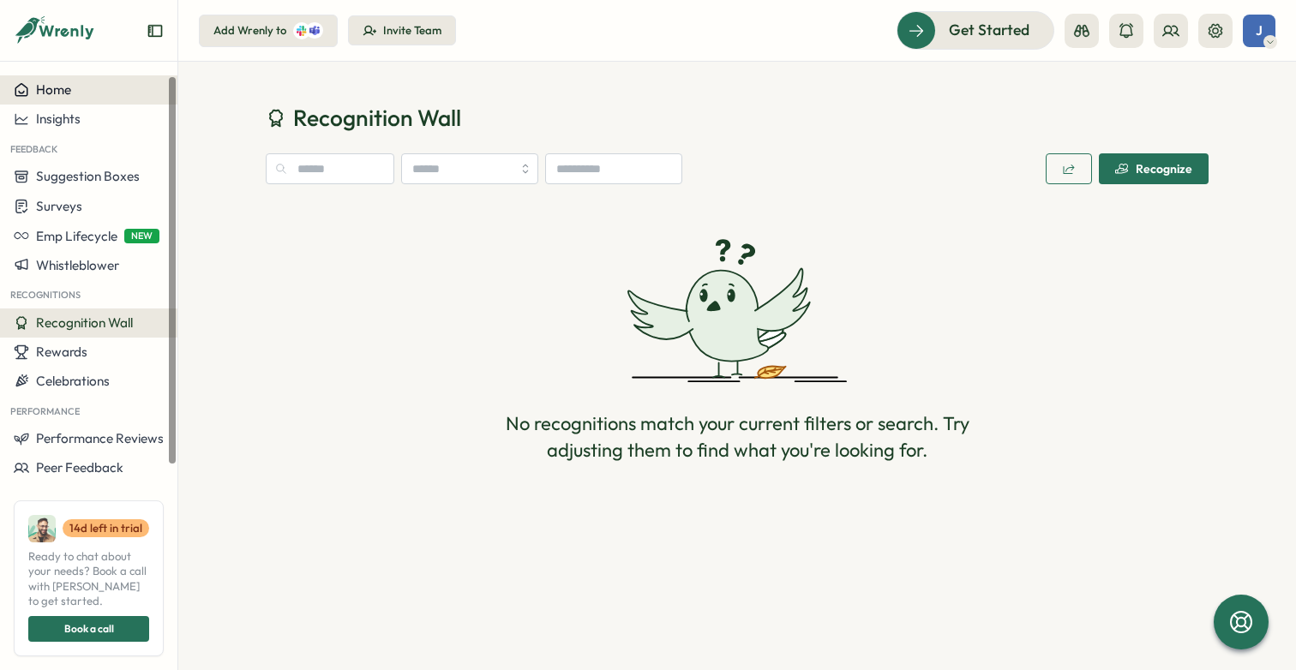
click at [90, 98] on button "Home" at bounding box center [88, 89] width 177 height 29
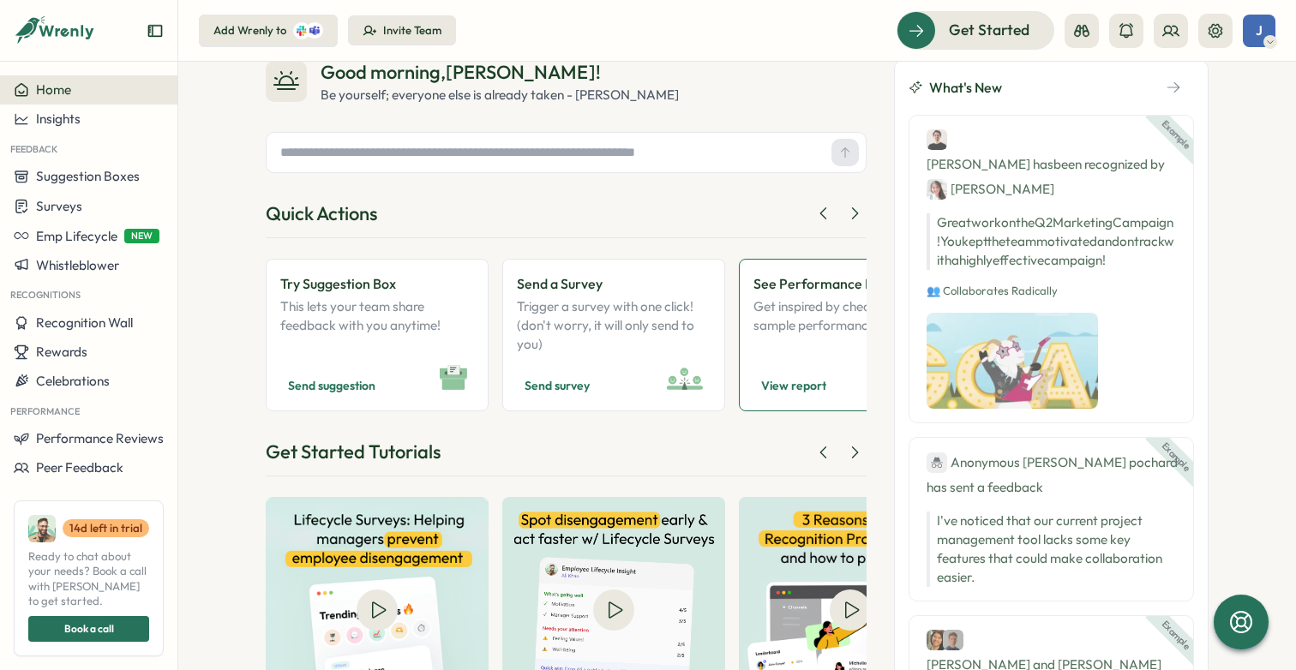
scroll to position [137, 0]
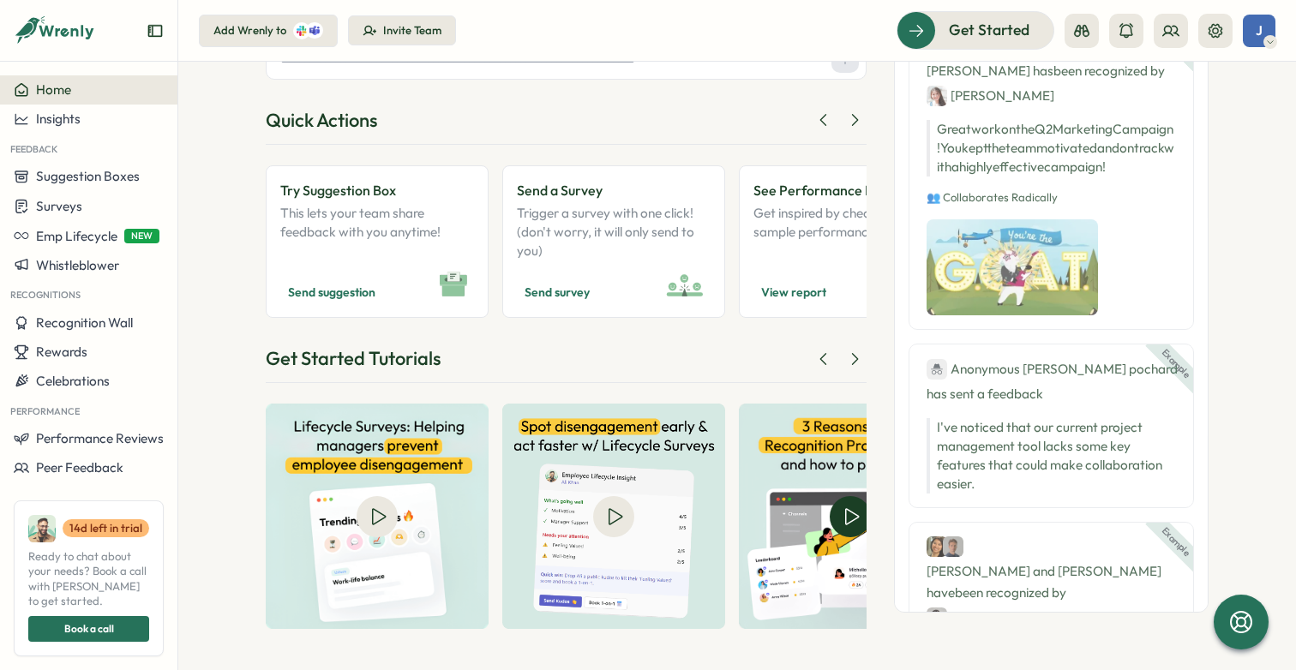
click at [846, 516] on img at bounding box center [850, 516] width 223 height 225
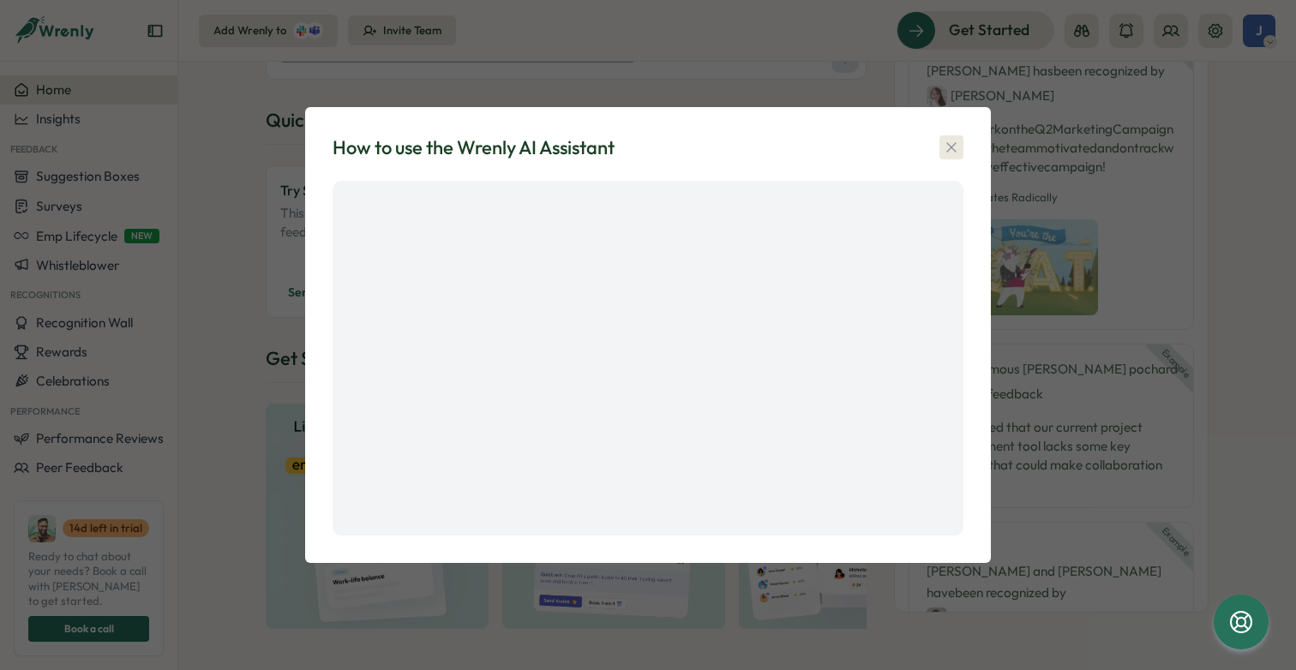
click at [951, 146] on icon "button" at bounding box center [951, 147] width 17 height 17
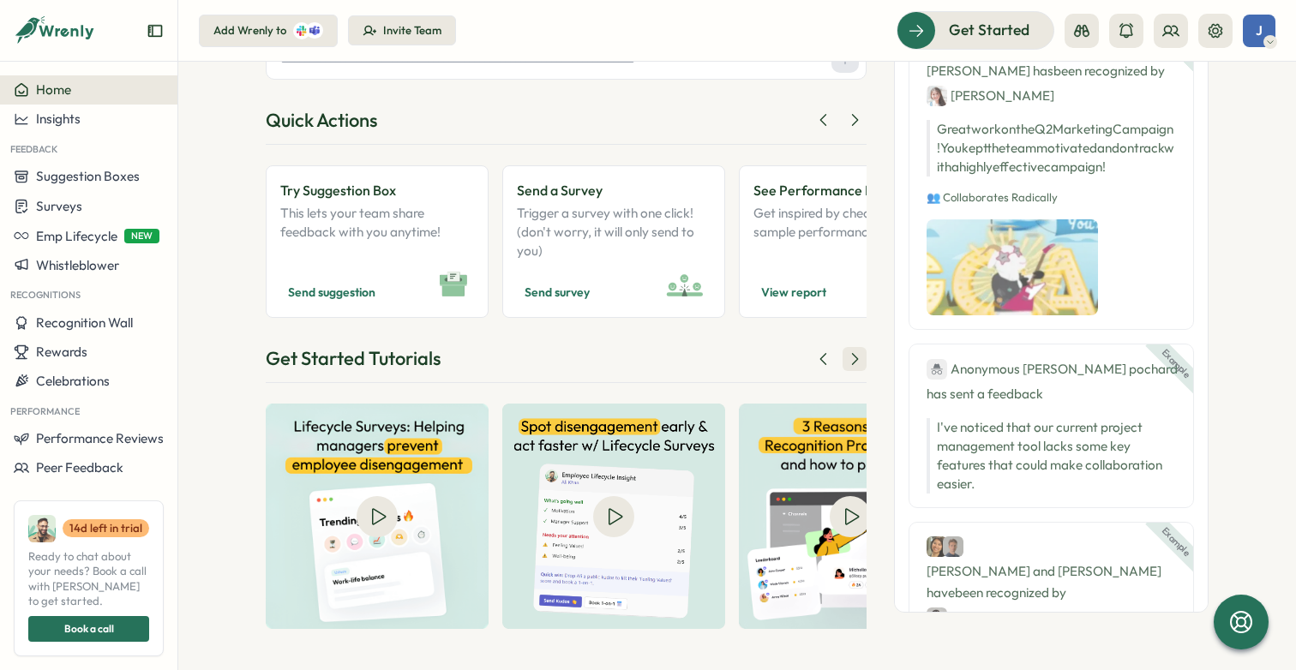
click at [857, 365] on icon at bounding box center [854, 359] width 17 height 17
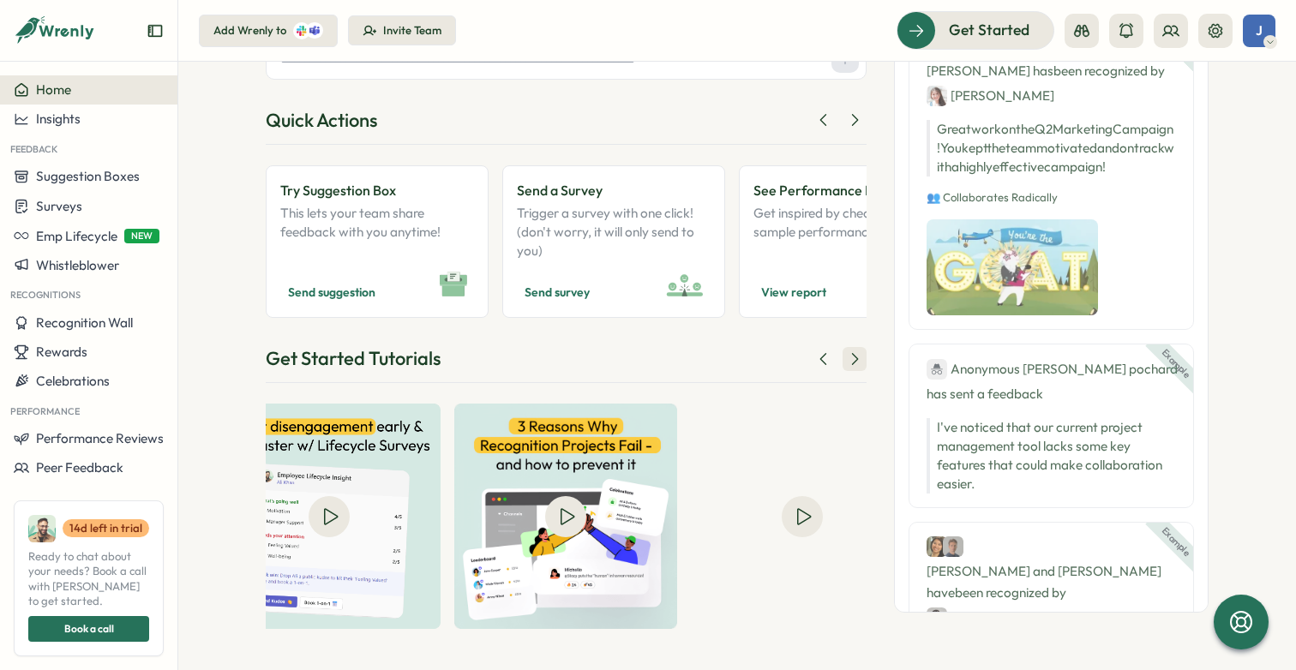
scroll to position [0, 292]
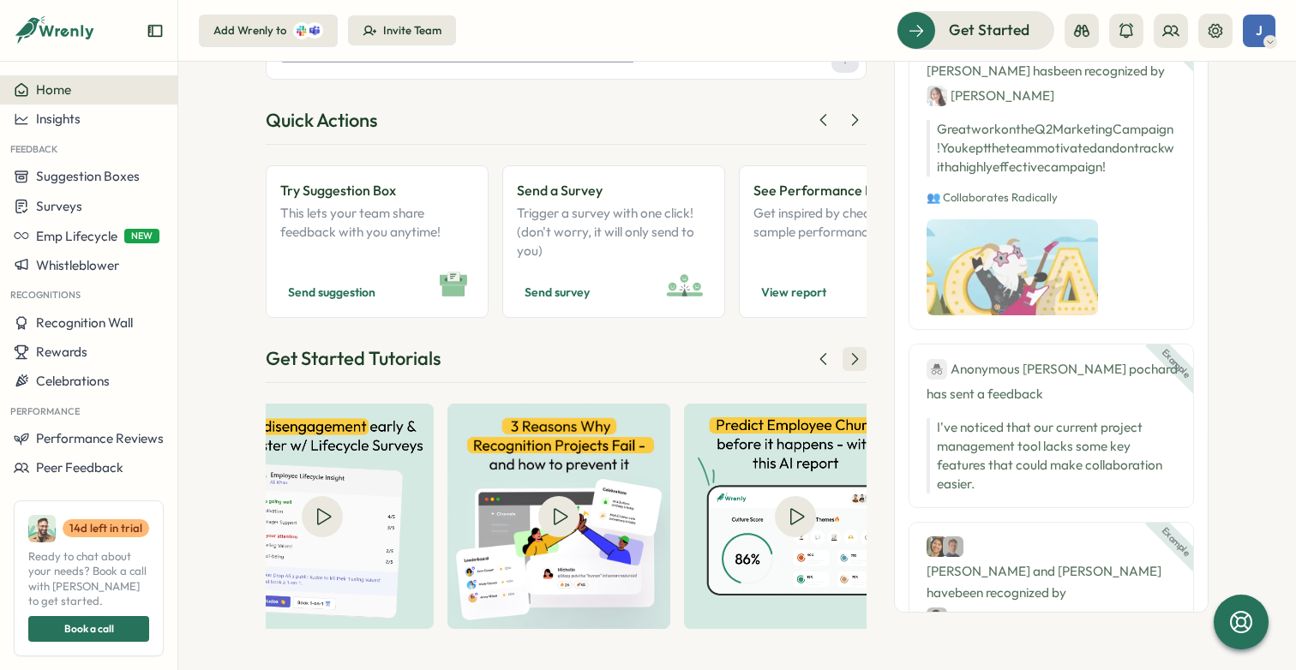
click at [857, 365] on icon at bounding box center [854, 359] width 17 height 17
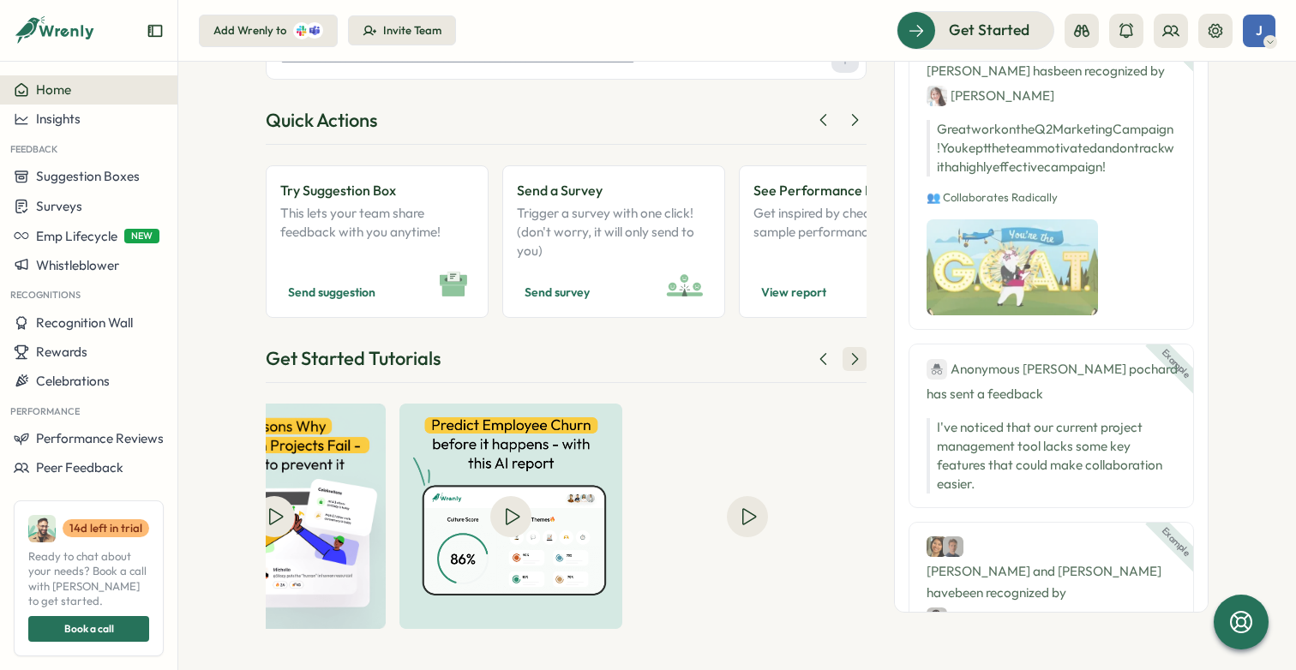
scroll to position [0, 583]
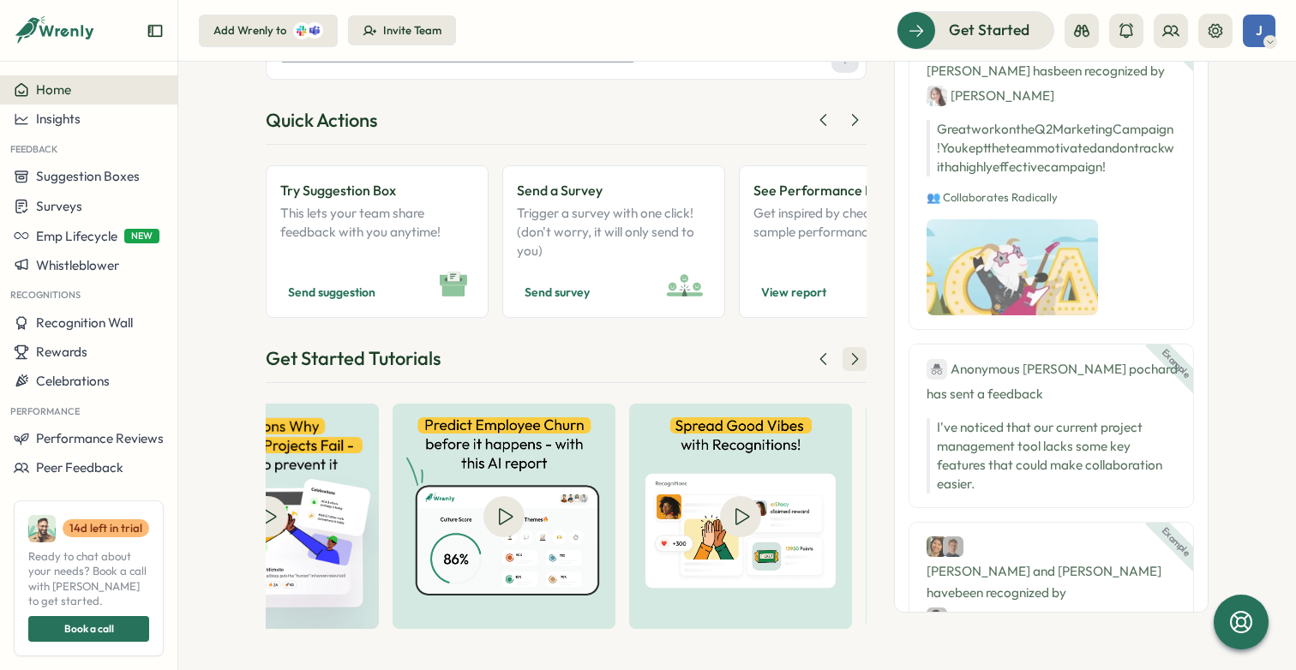
click at [858, 365] on icon at bounding box center [854, 359] width 17 height 17
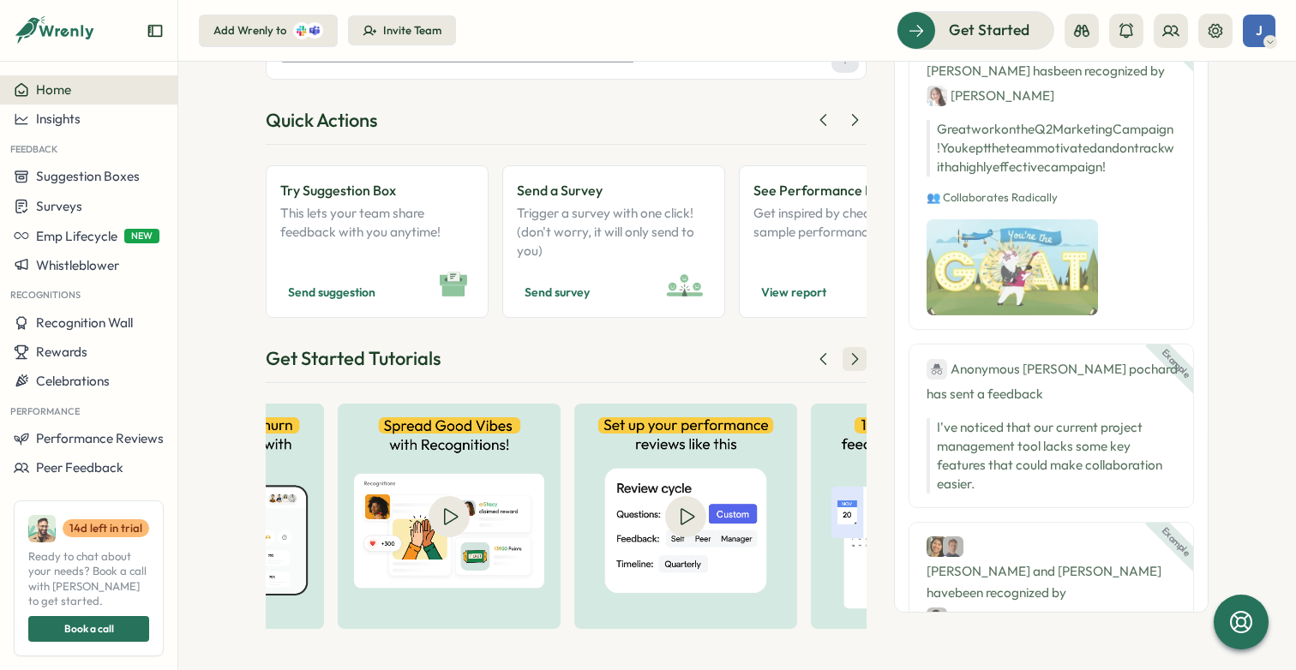
click at [858, 365] on icon at bounding box center [854, 359] width 17 height 17
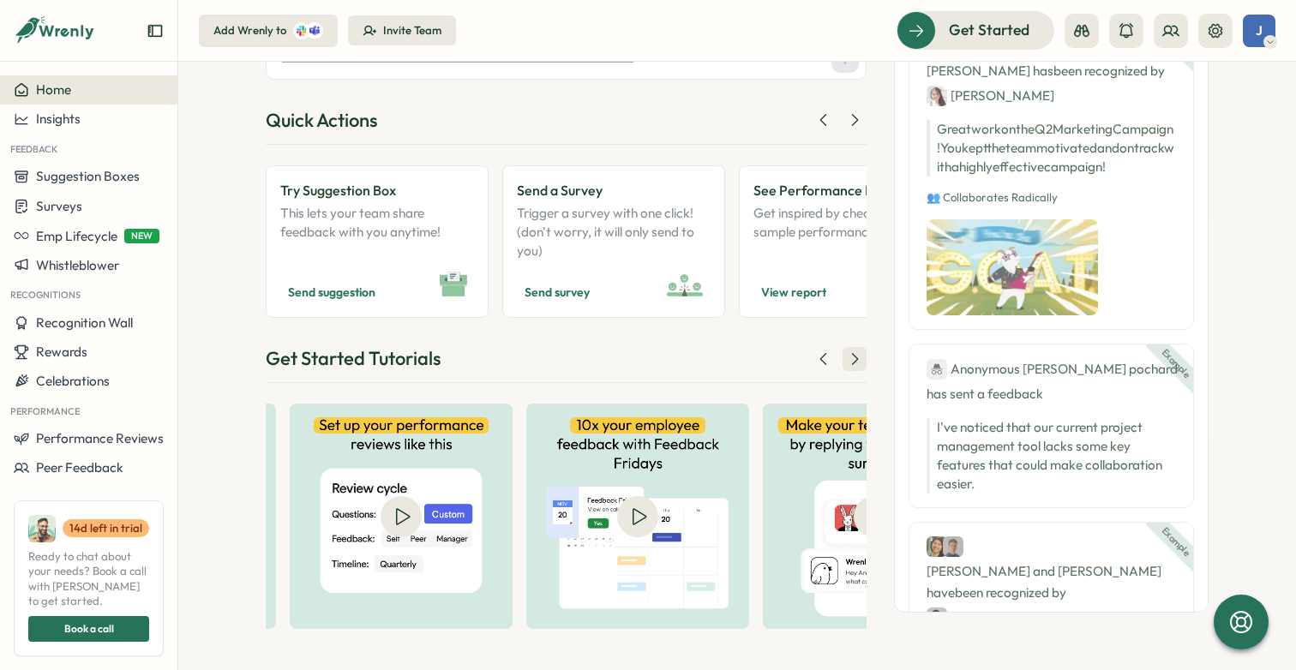
scroll to position [0, 1166]
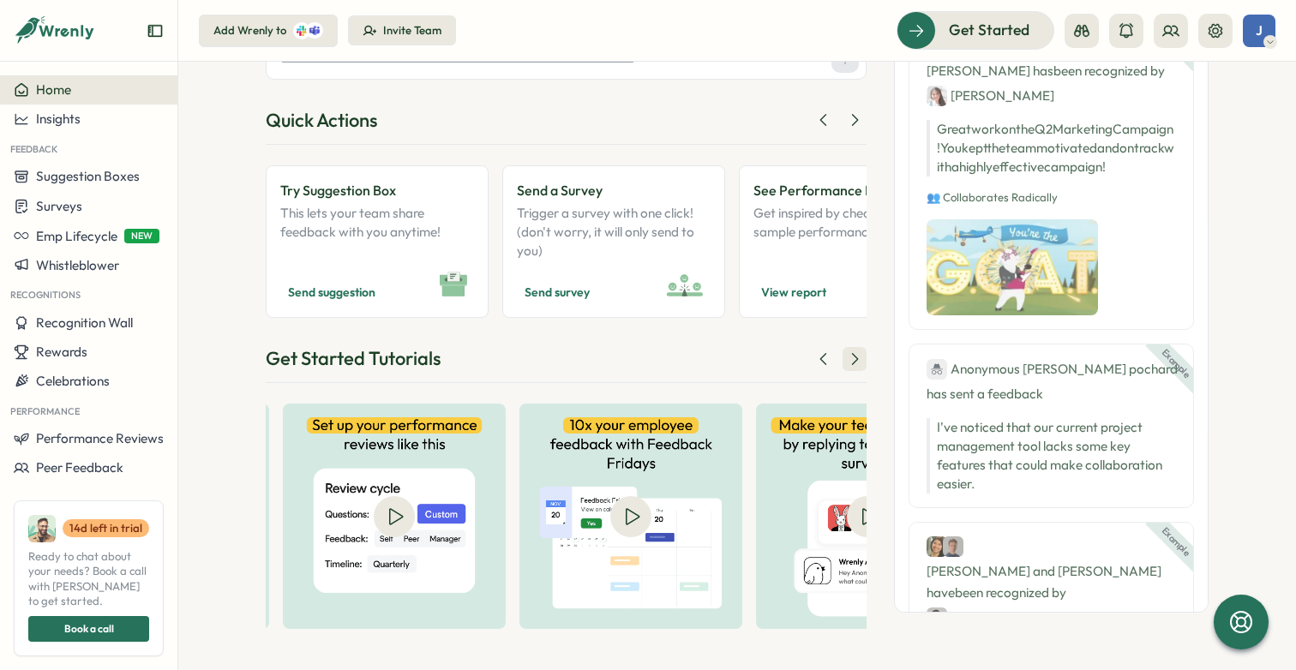
click at [858, 365] on icon at bounding box center [854, 359] width 17 height 17
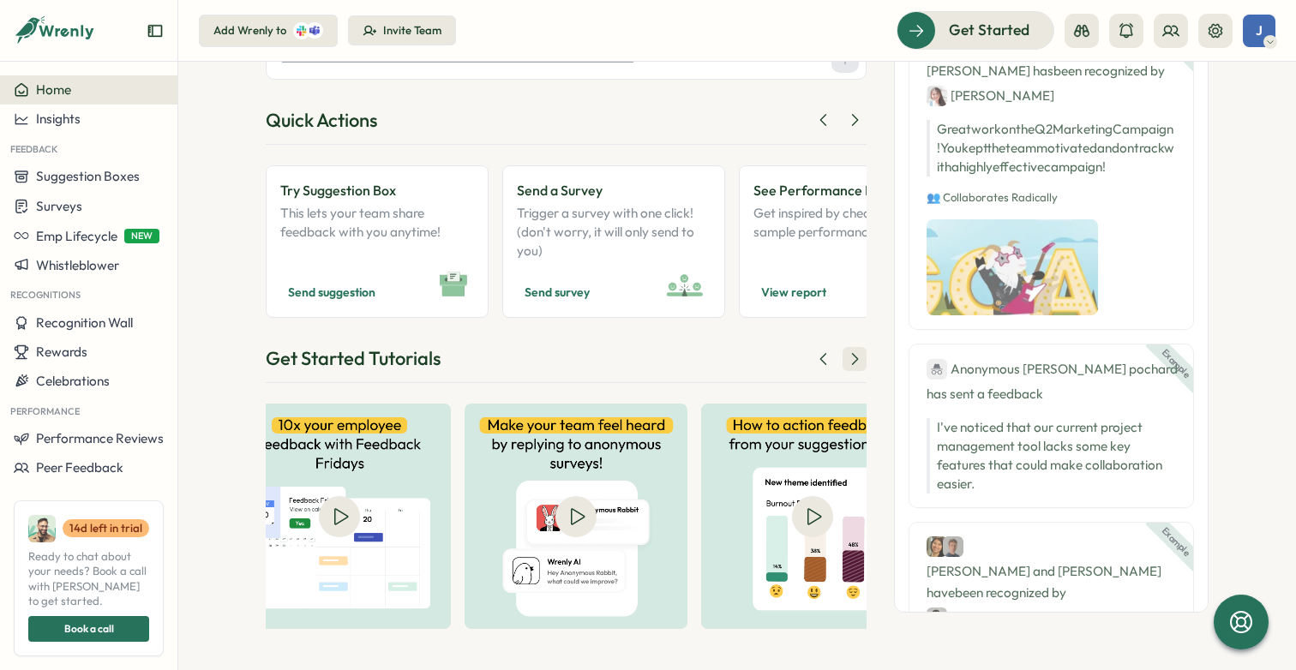
click at [858, 365] on icon at bounding box center [854, 359] width 17 height 17
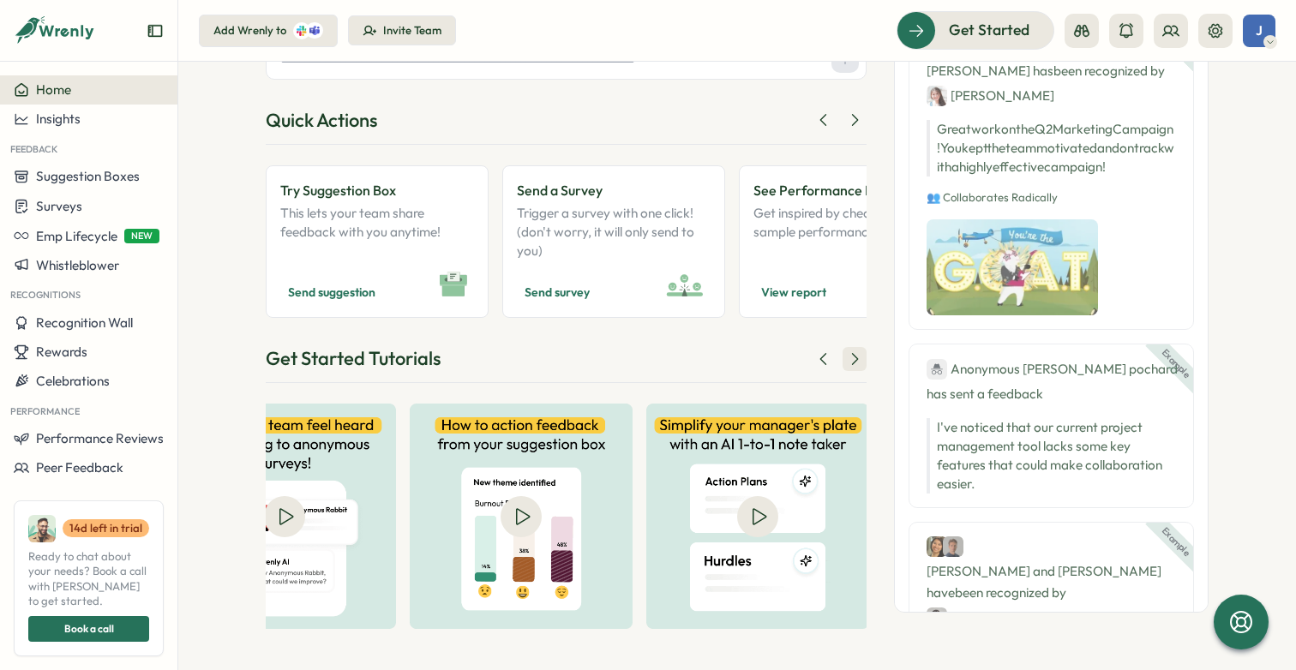
click at [858, 365] on icon at bounding box center [854, 359] width 17 height 17
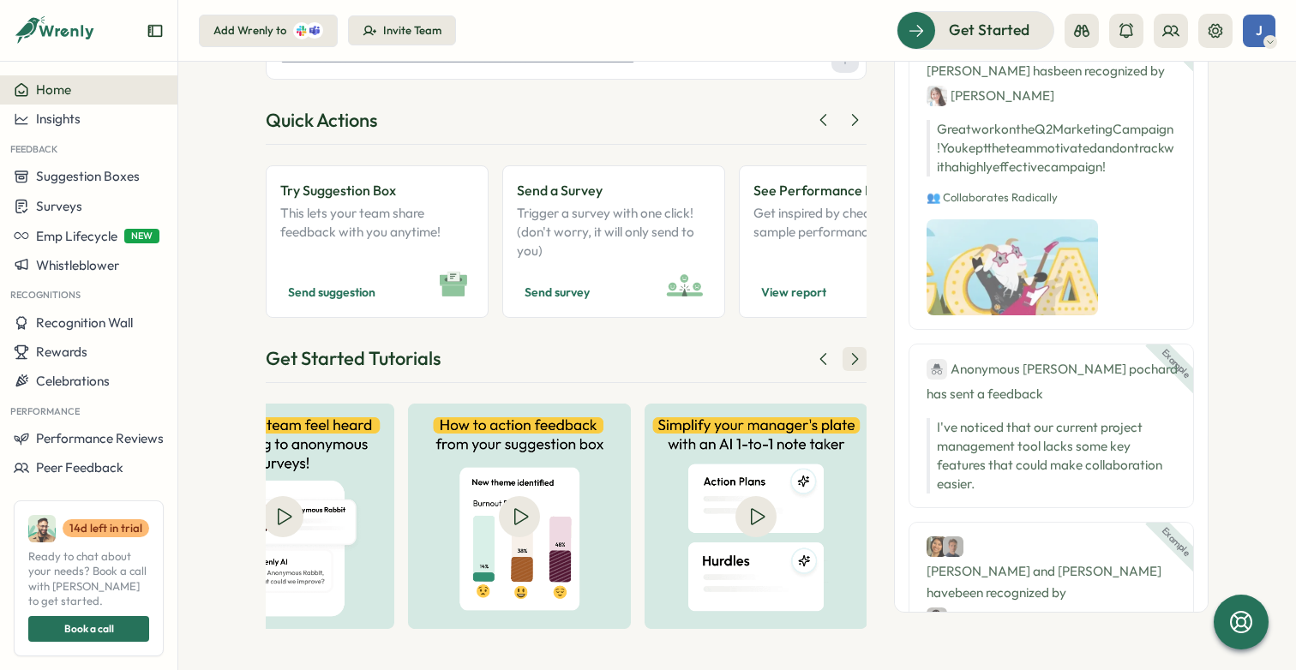
click at [858, 365] on icon at bounding box center [854, 359] width 17 height 17
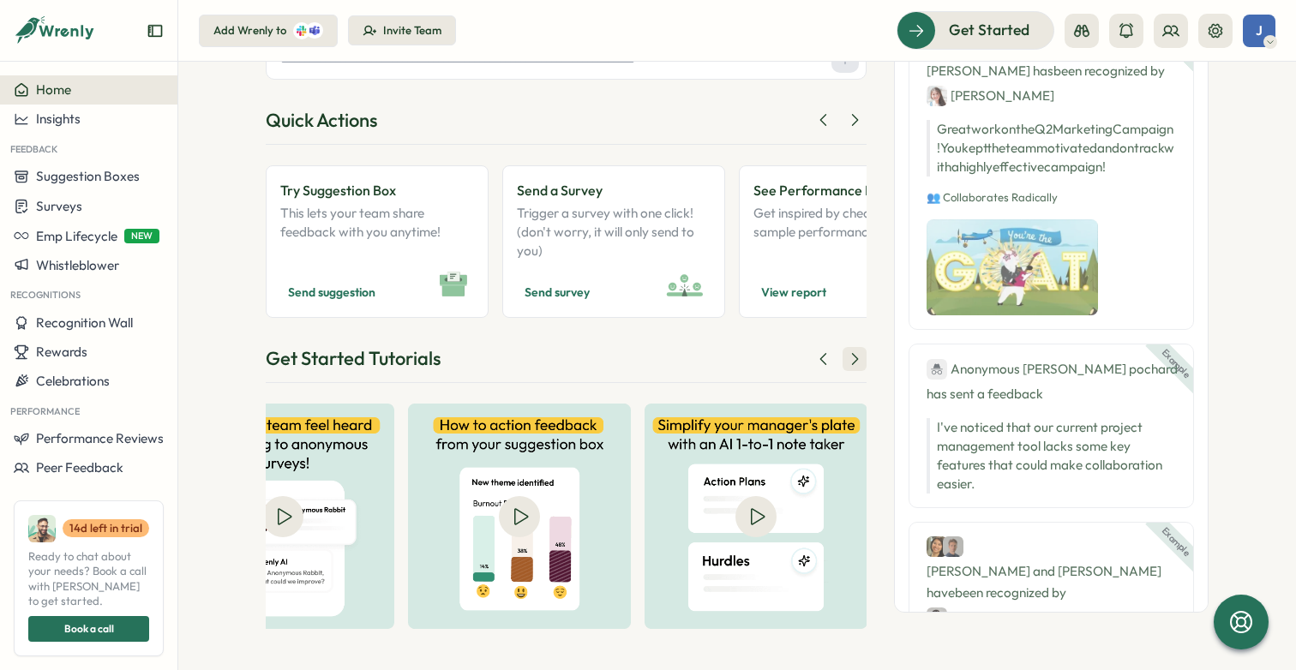
click at [858, 365] on icon at bounding box center [854, 359] width 17 height 17
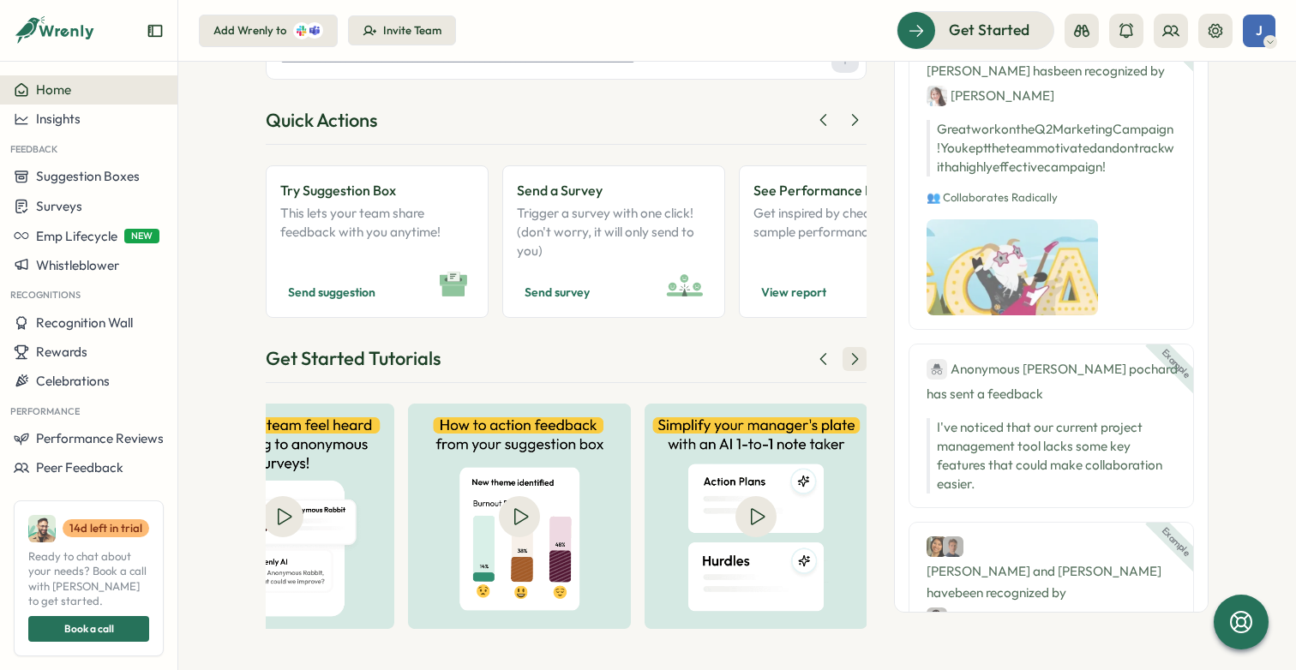
click at [858, 365] on icon at bounding box center [854, 359] width 17 height 17
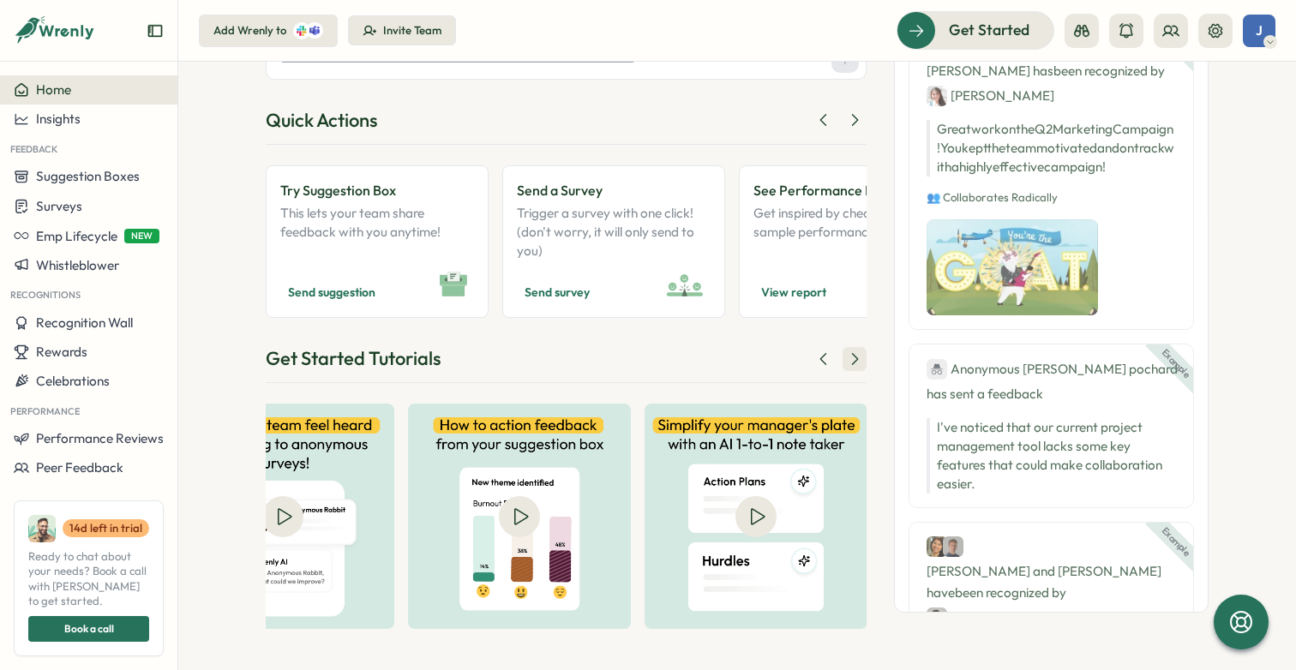
click at [858, 365] on icon at bounding box center [854, 359] width 17 height 17
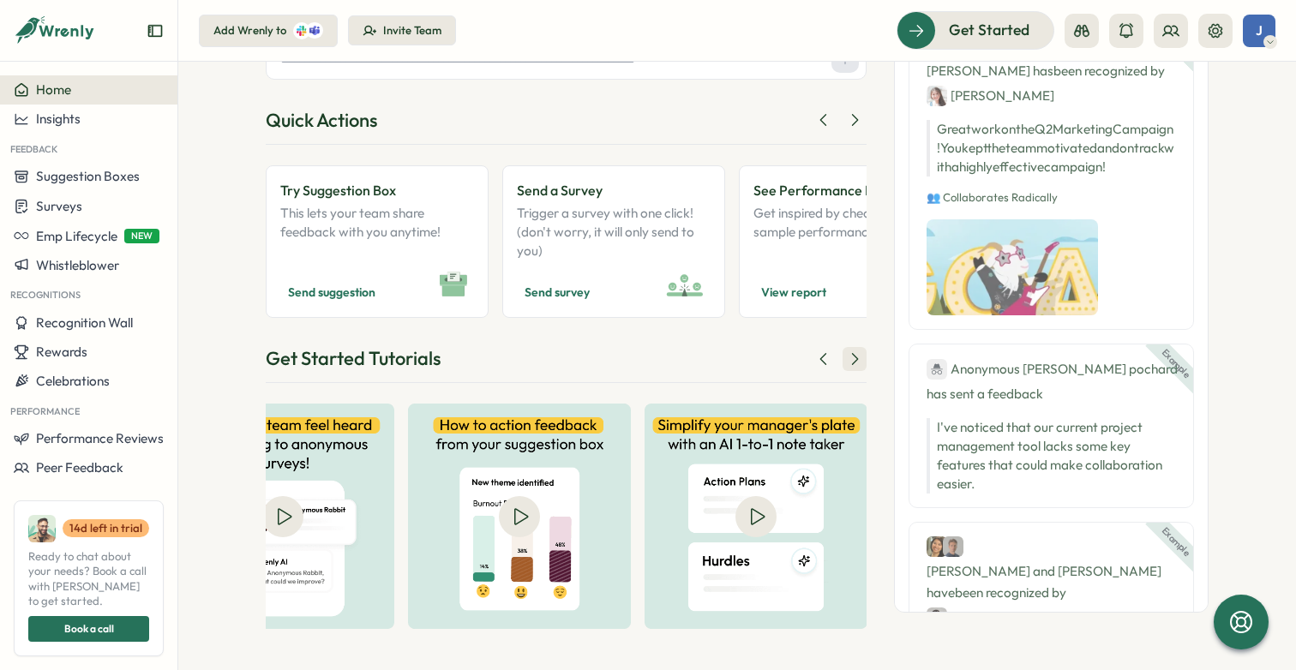
click at [858, 365] on icon at bounding box center [854, 359] width 17 height 17
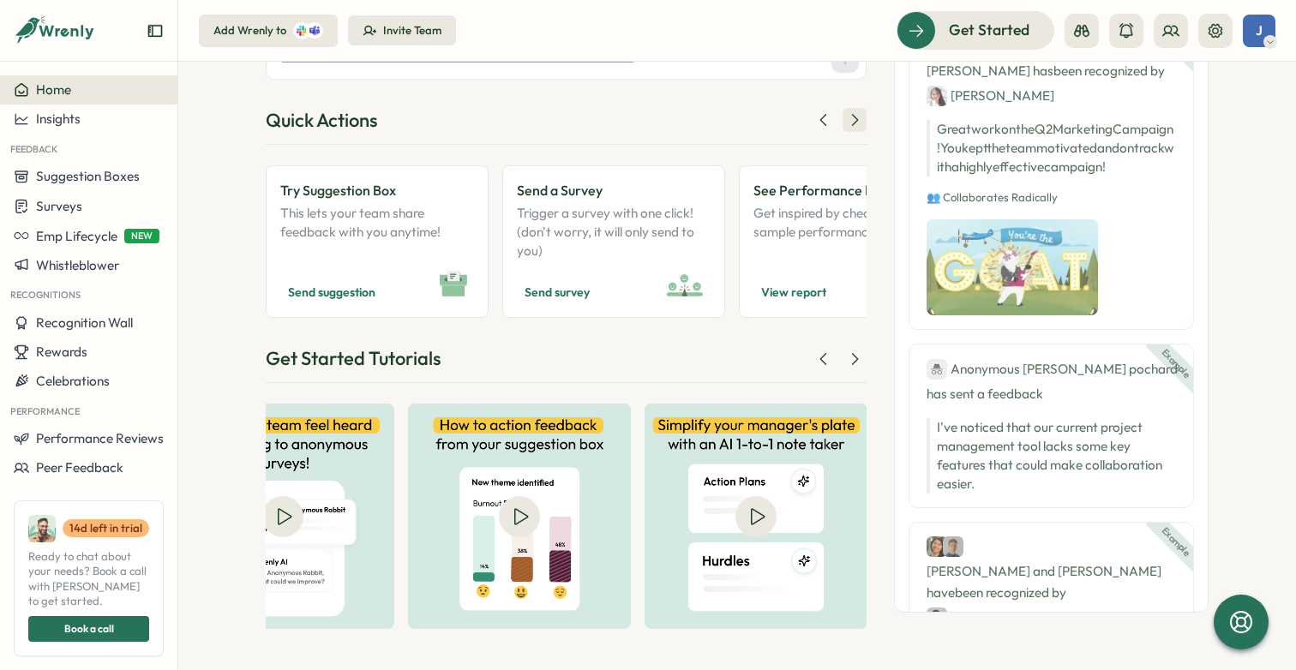
click at [846, 117] on icon at bounding box center [854, 119] width 17 height 17
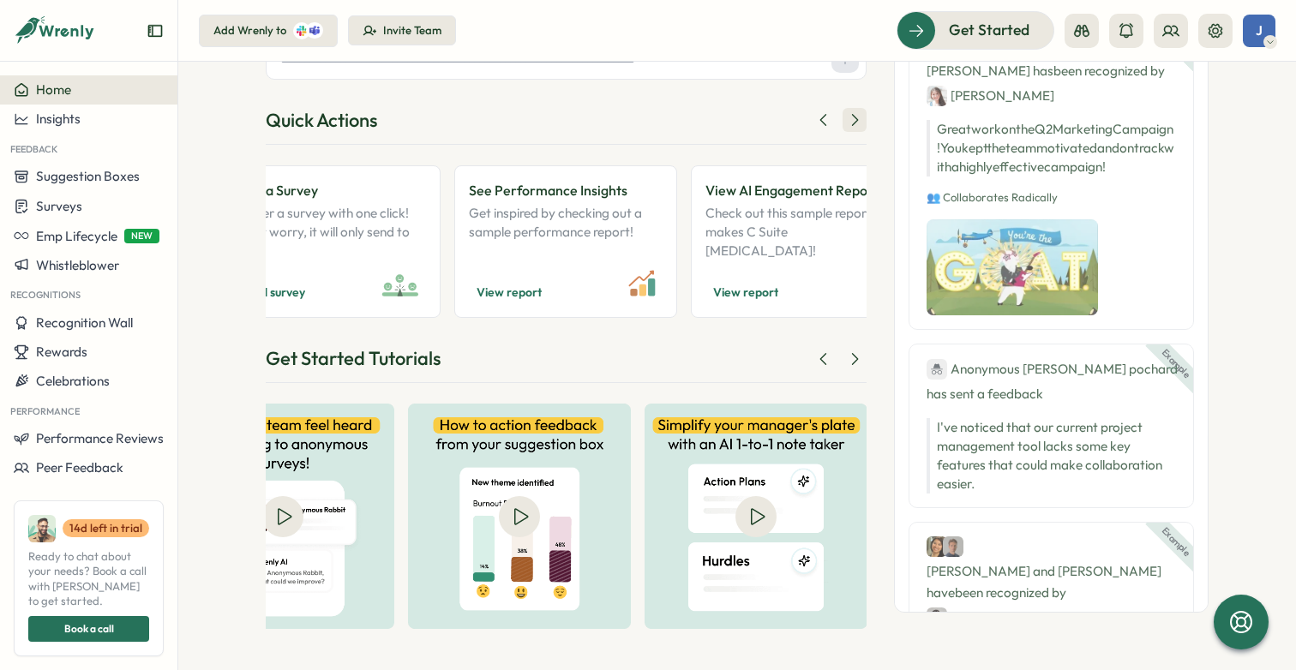
scroll to position [0, 292]
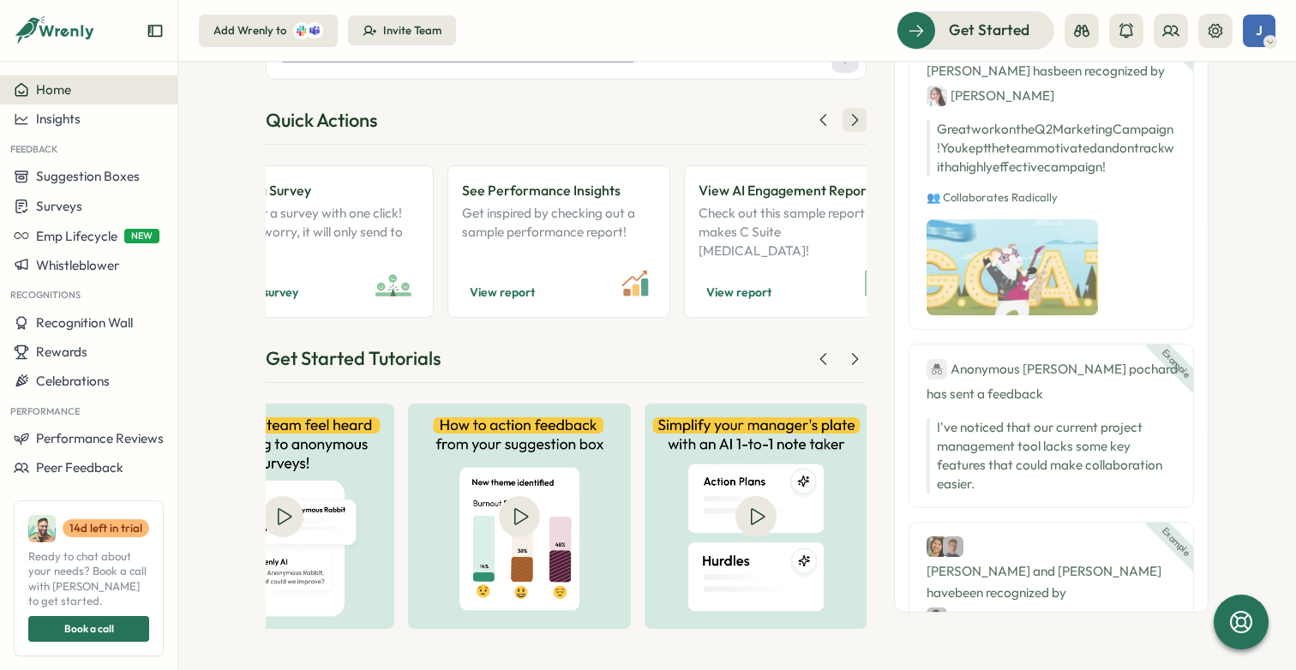
click at [846, 117] on icon at bounding box center [854, 119] width 17 height 17
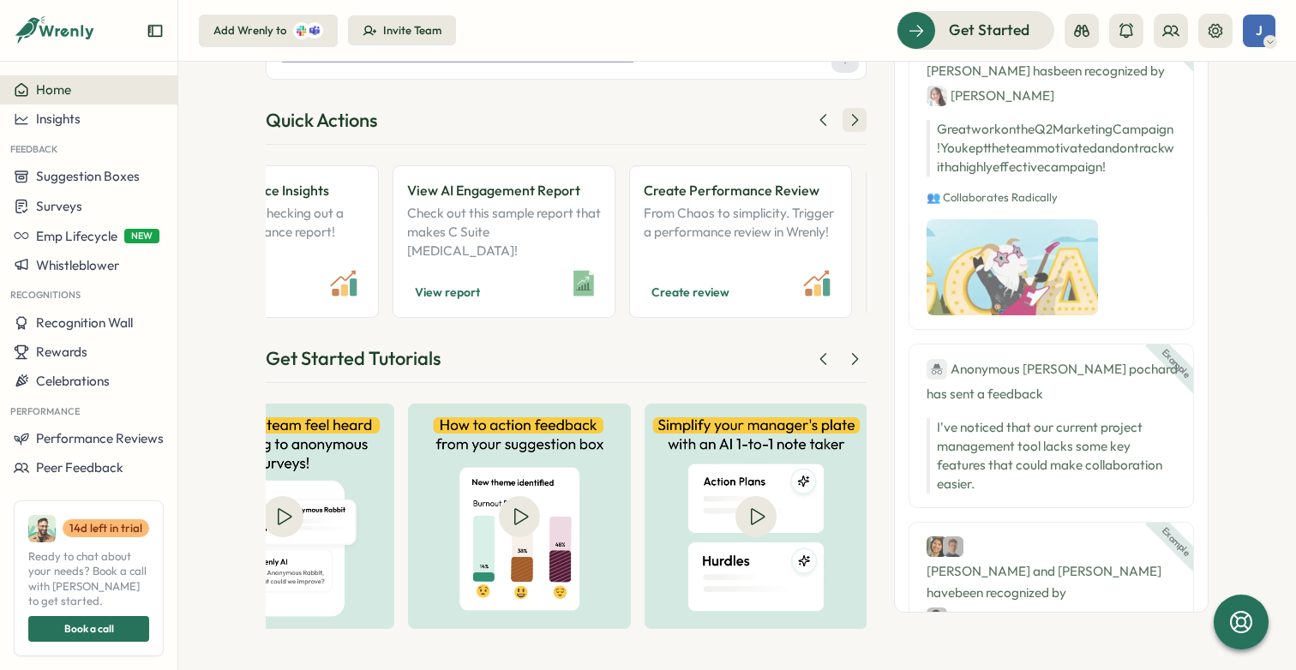
click at [846, 117] on icon at bounding box center [854, 119] width 17 height 17
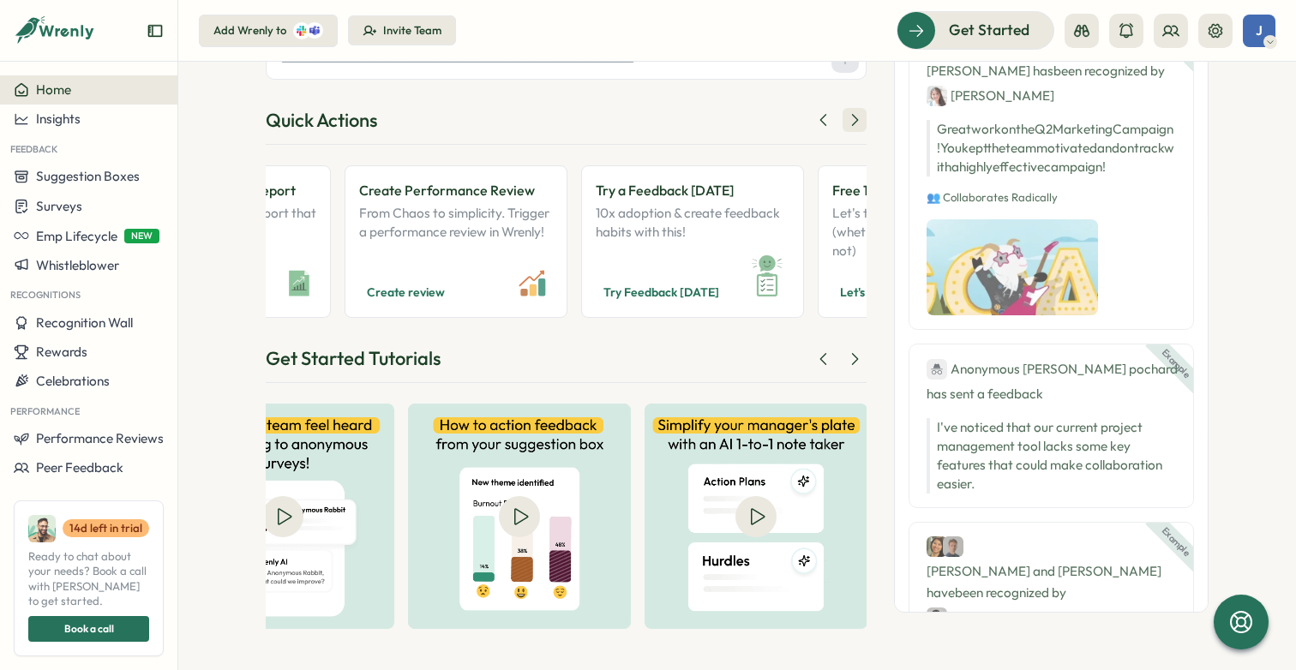
scroll to position [0, 875]
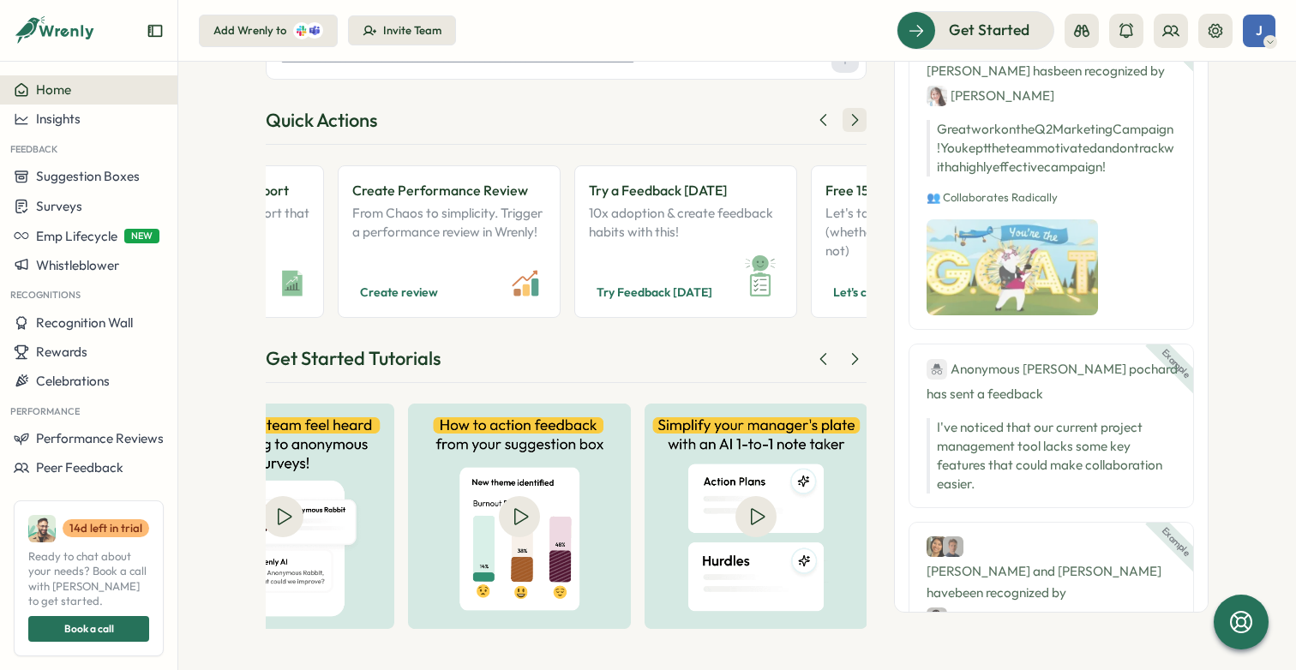
click at [846, 117] on icon at bounding box center [854, 119] width 17 height 17
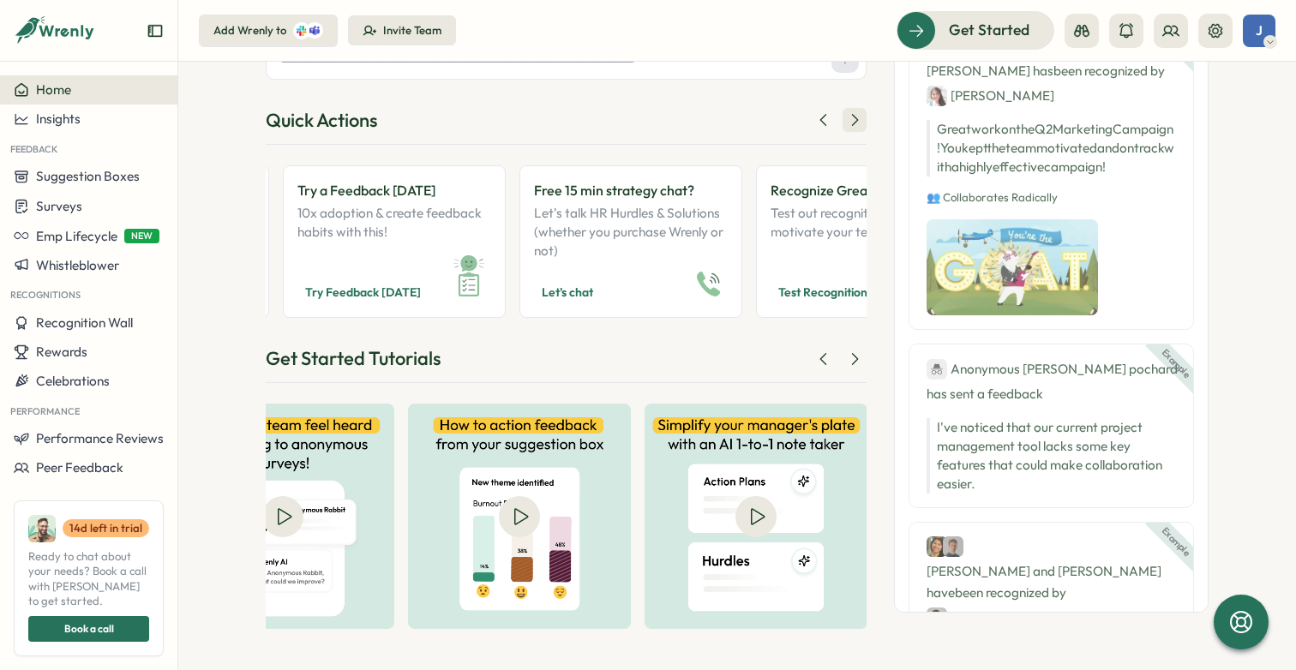
click at [846, 117] on icon at bounding box center [854, 119] width 17 height 17
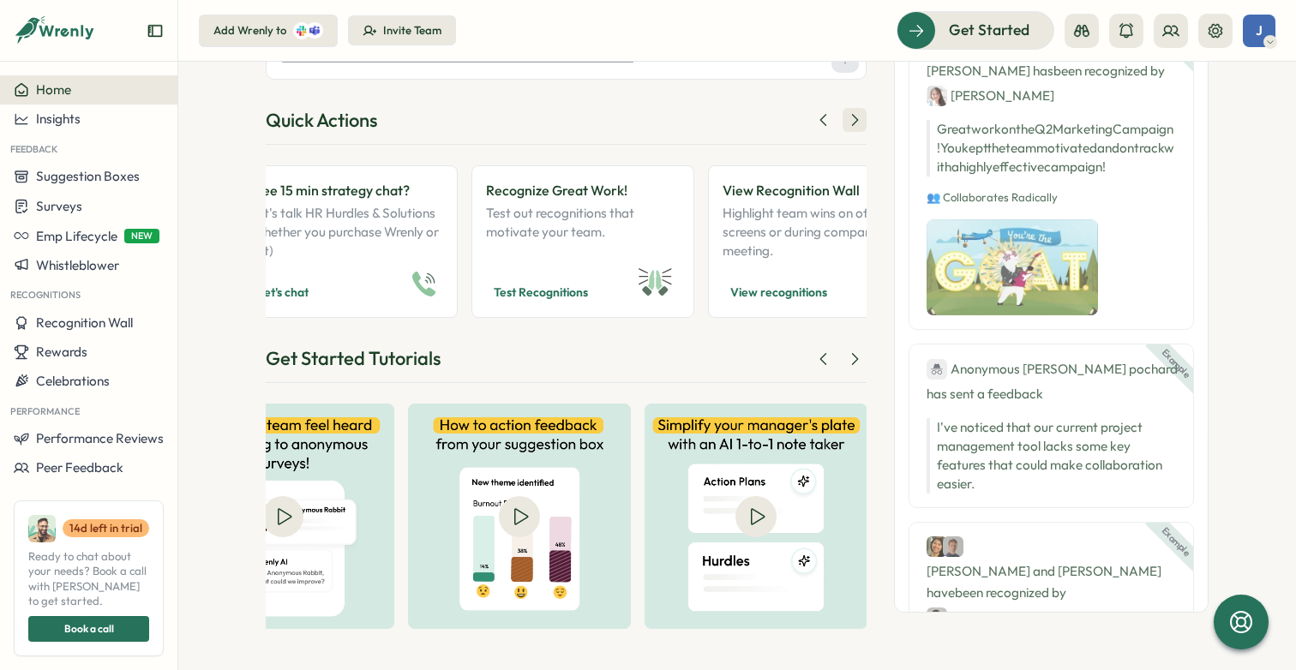
scroll to position [0, 1458]
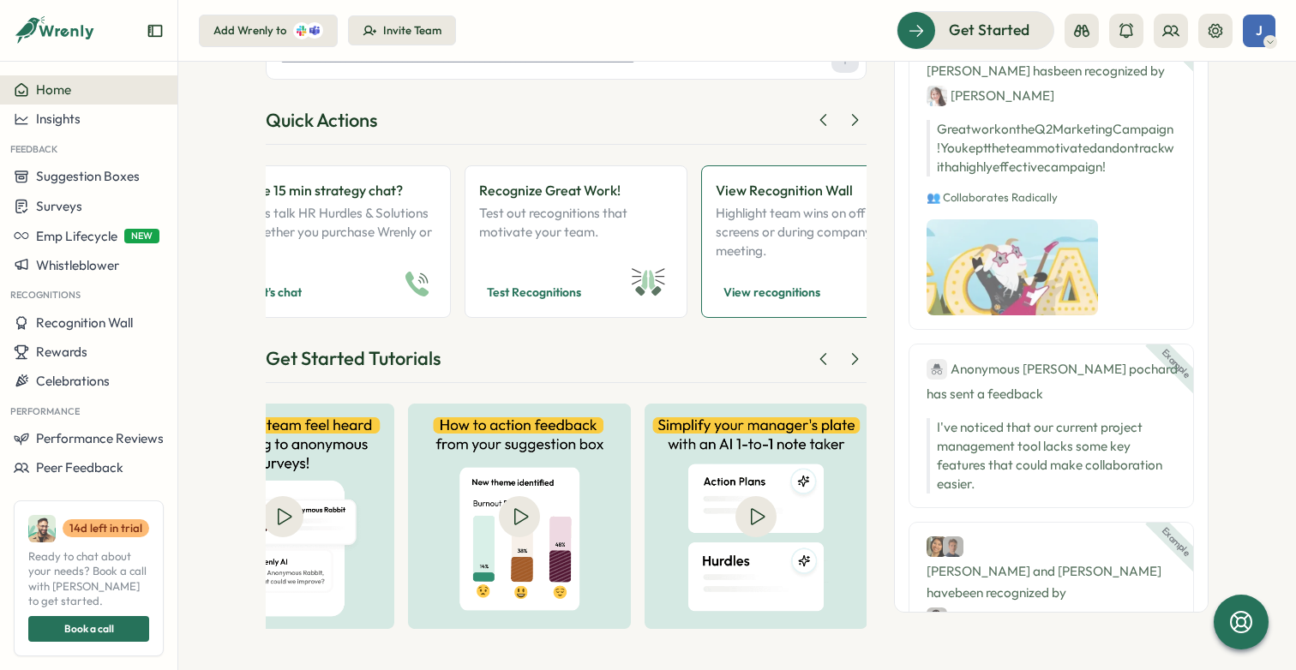
click at [796, 245] on p "Highlight team wins on office screens or during company meeting." at bounding box center [813, 232] width 194 height 57
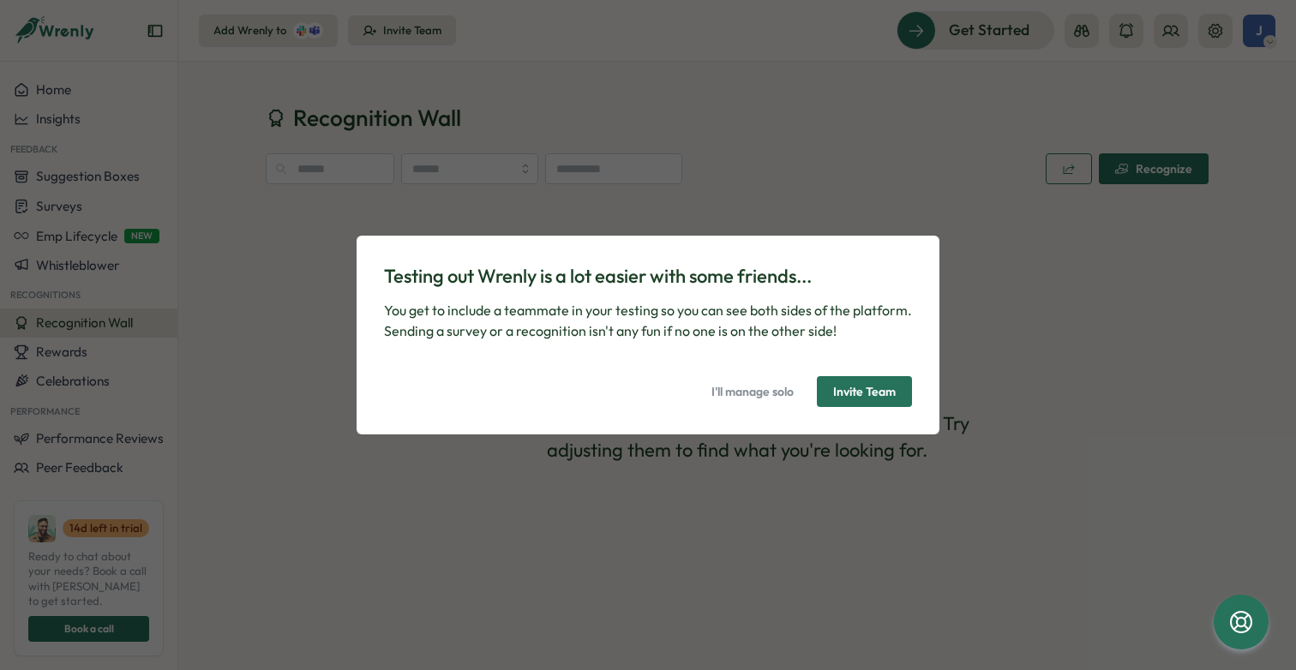
click at [889, 394] on span "Invite Team" at bounding box center [864, 391] width 63 height 29
